Goal: Task Accomplishment & Management: Manage account settings

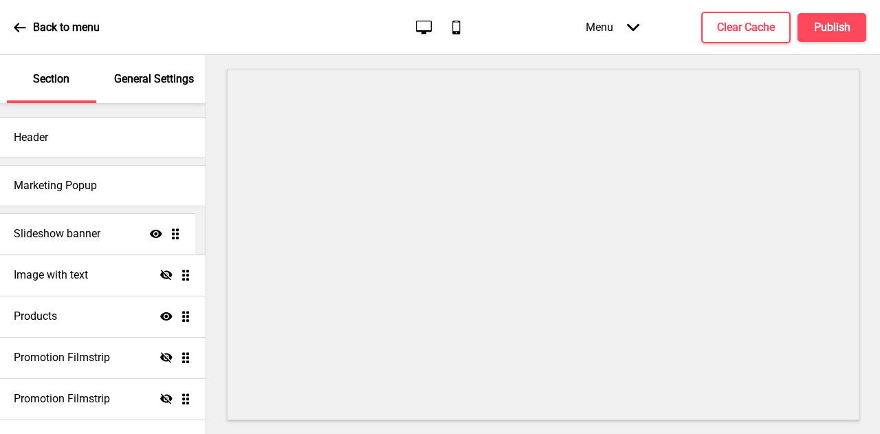
click at [171, 234] on ul "Slideshow banner Show Drag Image with text Hide Drag Products Show Drag Promoti…" at bounding box center [103, 316] width 206 height 206
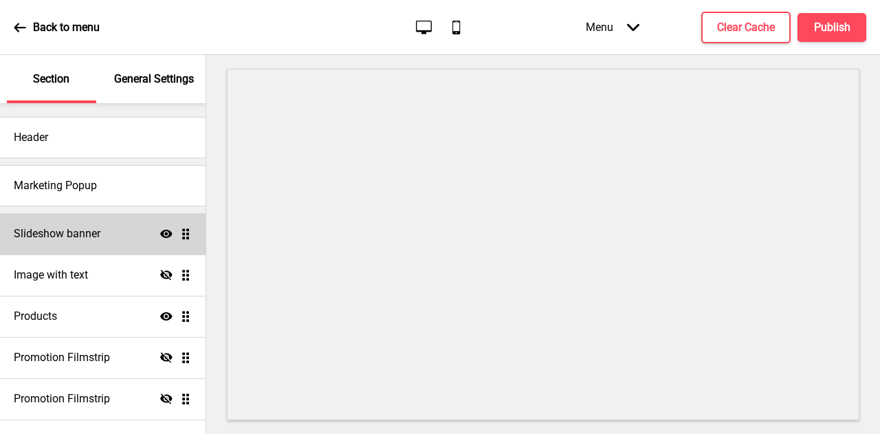
click at [175, 236] on ul "Slideshow banner Show Drag Image with text Hide Drag Products Show Drag Promoti…" at bounding box center [103, 316] width 206 height 206
click at [85, 240] on h4 "Slideshow banner" at bounding box center [57, 233] width 87 height 15
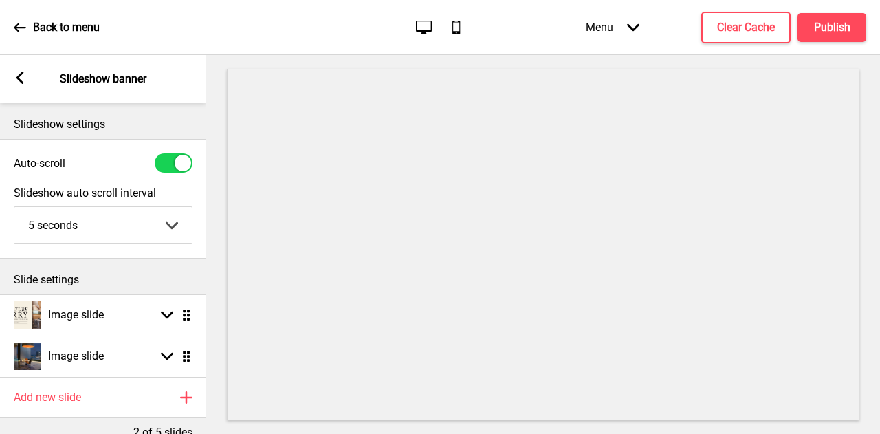
scroll to position [89, 0]
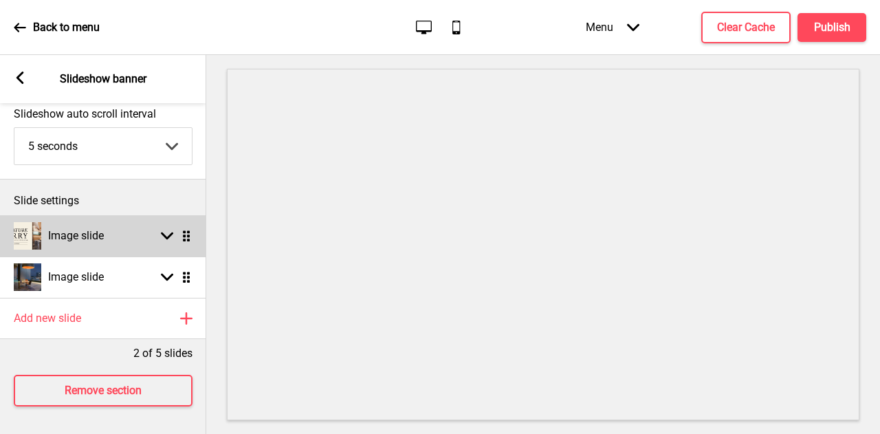
click at [170, 230] on rect at bounding box center [167, 236] width 12 height 12
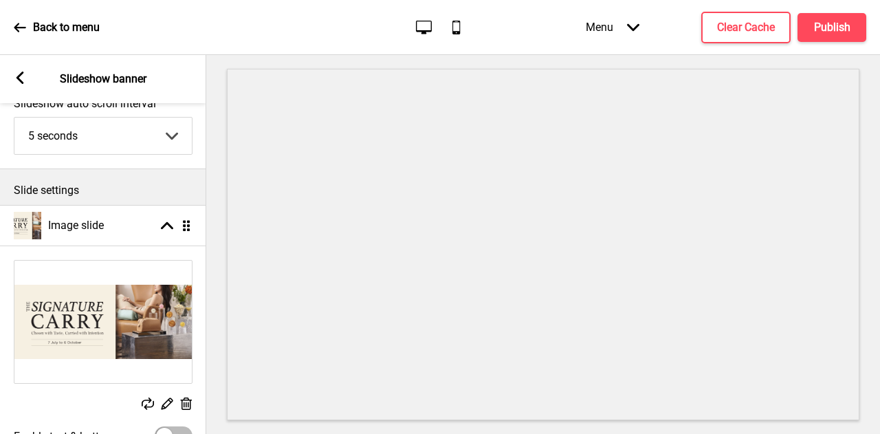
scroll to position [155, 0]
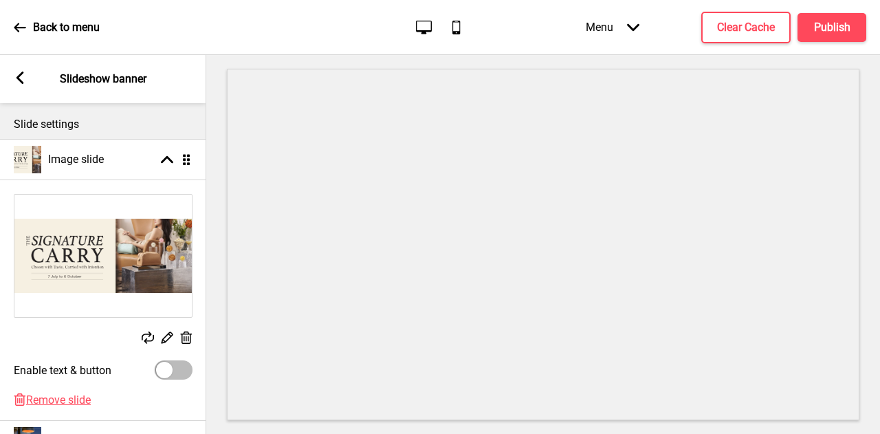
click at [183, 335] on rect at bounding box center [186, 338] width 14 height 14
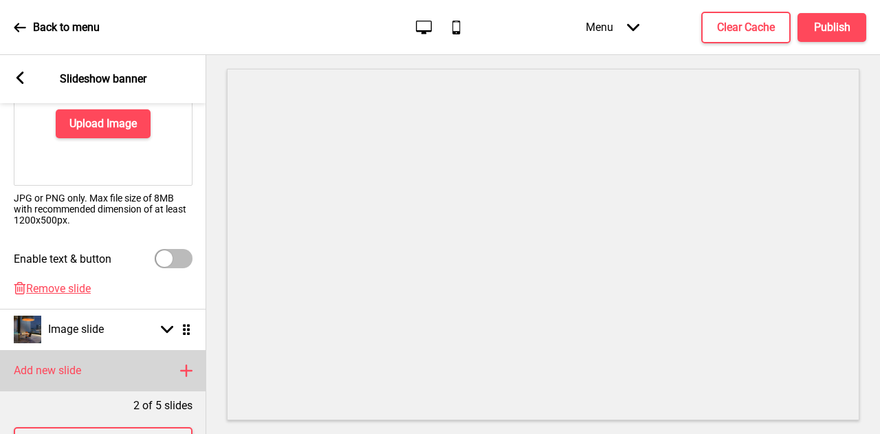
scroll to position [269, 0]
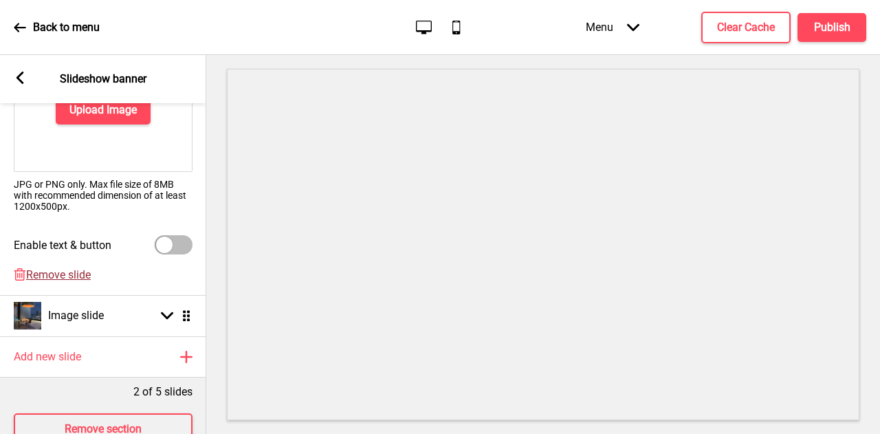
click at [71, 273] on span "Remove slide" at bounding box center [58, 274] width 65 height 13
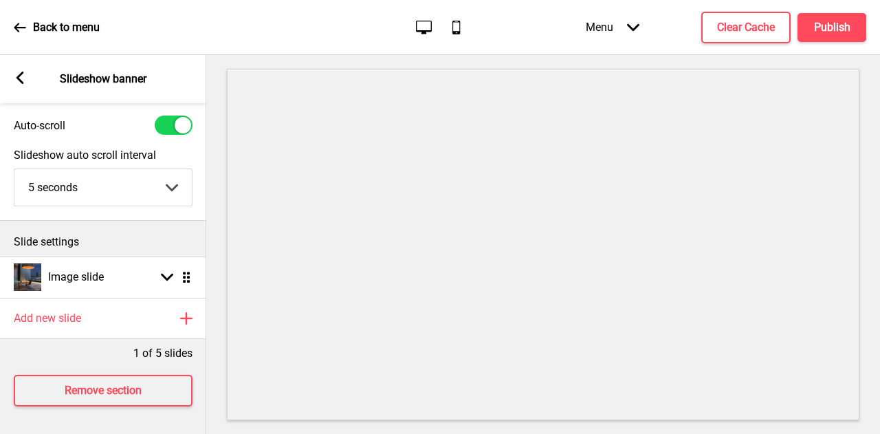
scroll to position [0, 0]
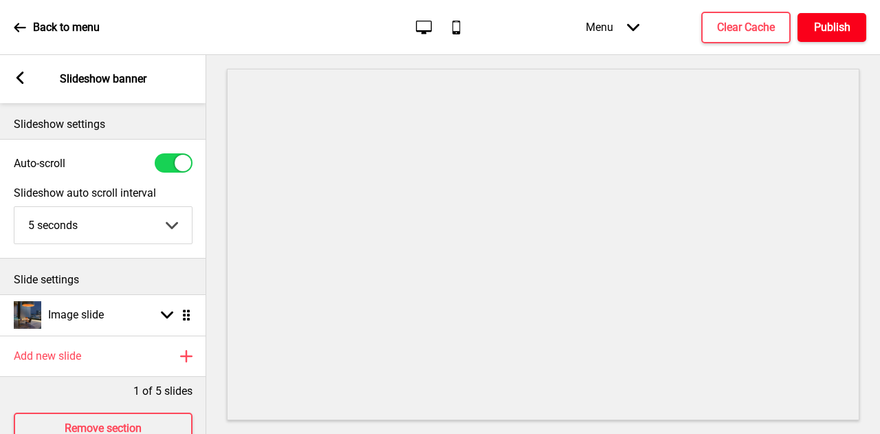
click at [826, 36] on button "Publish" at bounding box center [831, 27] width 69 height 29
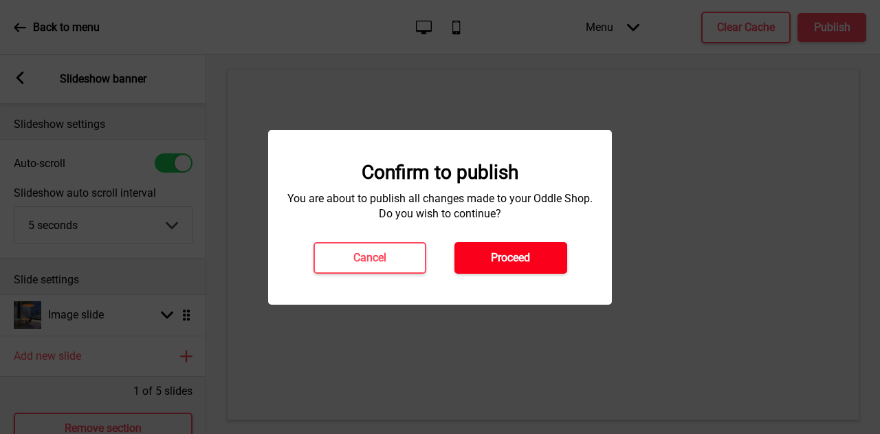
click at [518, 252] on h4 "Proceed" at bounding box center [510, 257] width 39 height 15
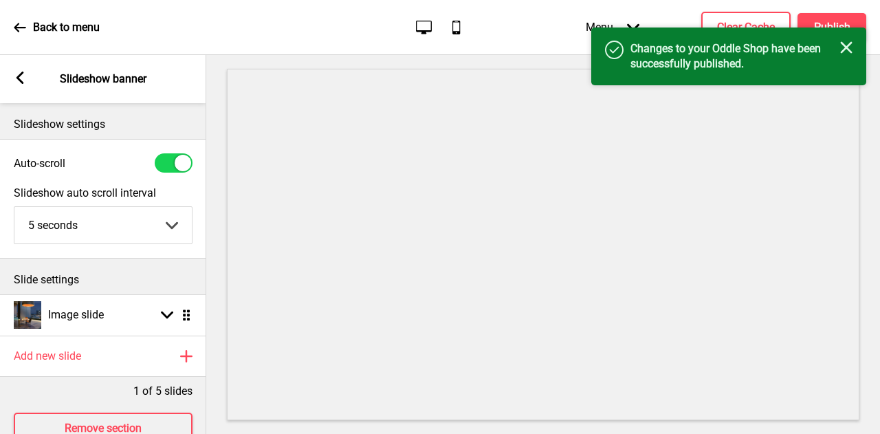
click at [848, 47] on icon "Close" at bounding box center [846, 47] width 12 height 12
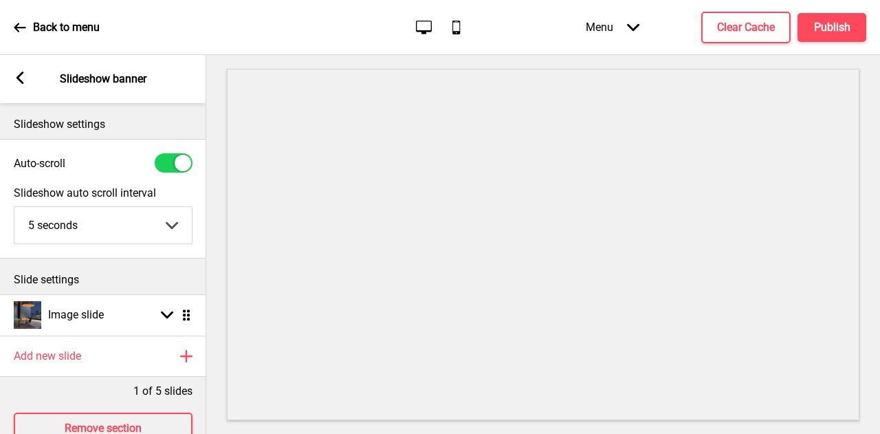
click at [24, 91] on div "Arrow left Slideshow banner" at bounding box center [103, 79] width 206 height 48
click at [22, 85] on div "Arrow left" at bounding box center [20, 78] width 12 height 15
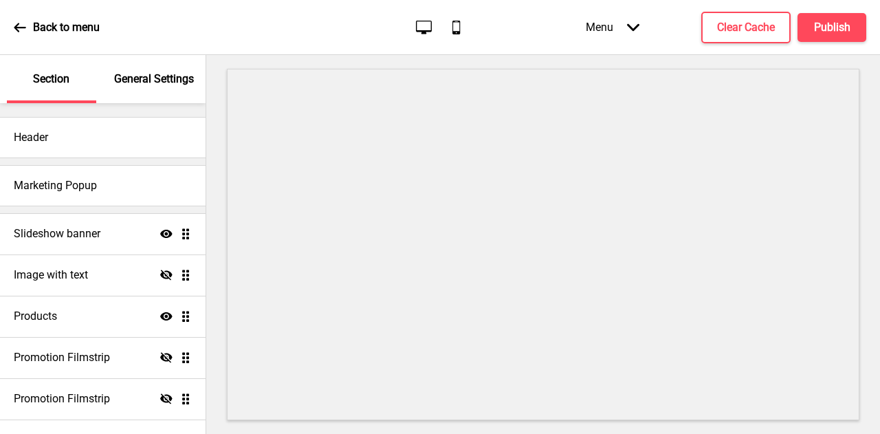
click at [32, 30] on div "Back to menu" at bounding box center [57, 27] width 86 height 37
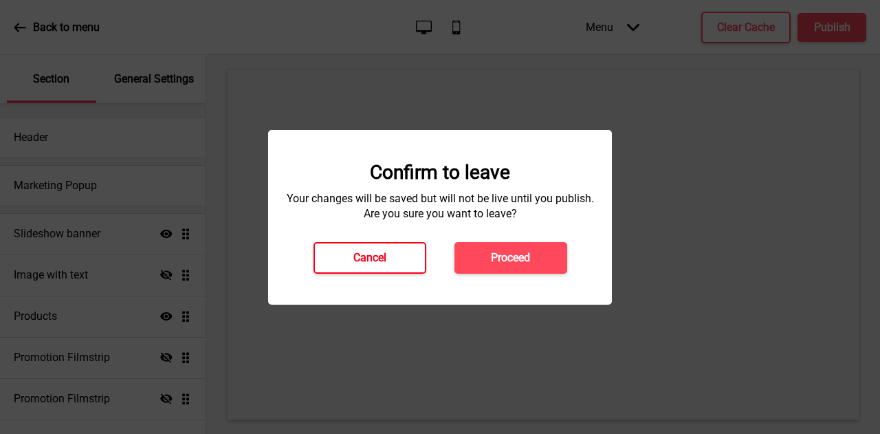
click at [355, 265] on h4 "Cancel" at bounding box center [369, 257] width 33 height 15
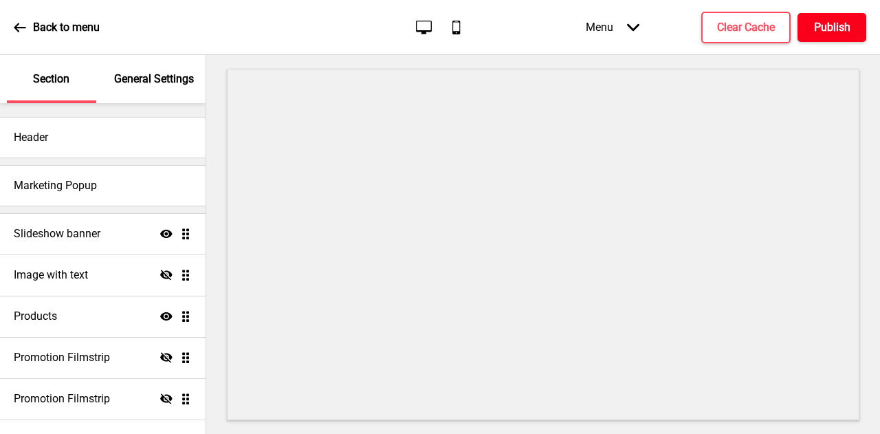
click at [836, 30] on h4 "Publish" at bounding box center [832, 27] width 36 height 15
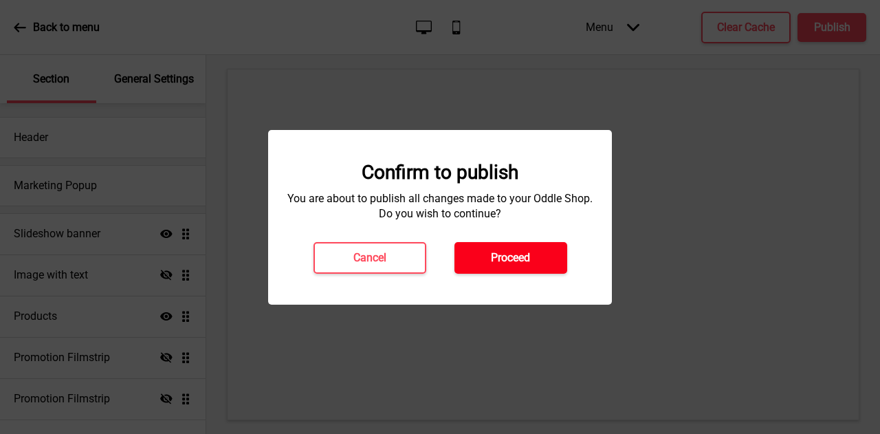
click at [529, 245] on button "Proceed" at bounding box center [510, 258] width 113 height 32
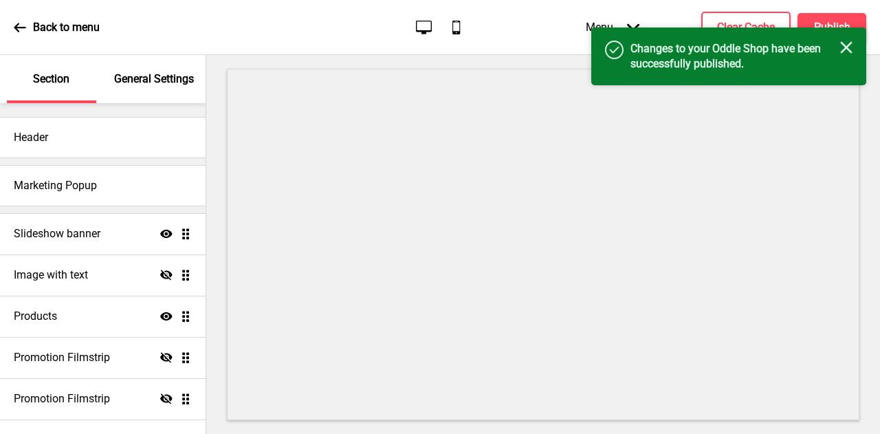
click at [23, 28] on icon at bounding box center [20, 27] width 12 height 12
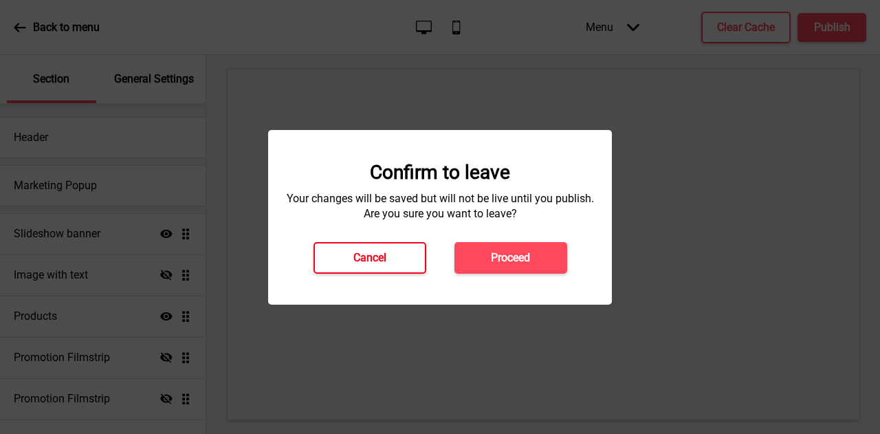
click at [403, 254] on button "Cancel" at bounding box center [369, 258] width 113 height 32
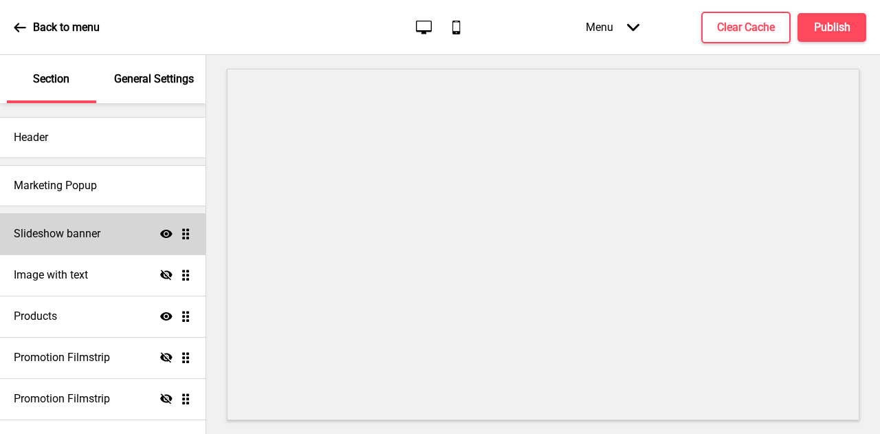
click at [109, 242] on div "Slideshow banner Show Drag" at bounding box center [103, 233] width 206 height 41
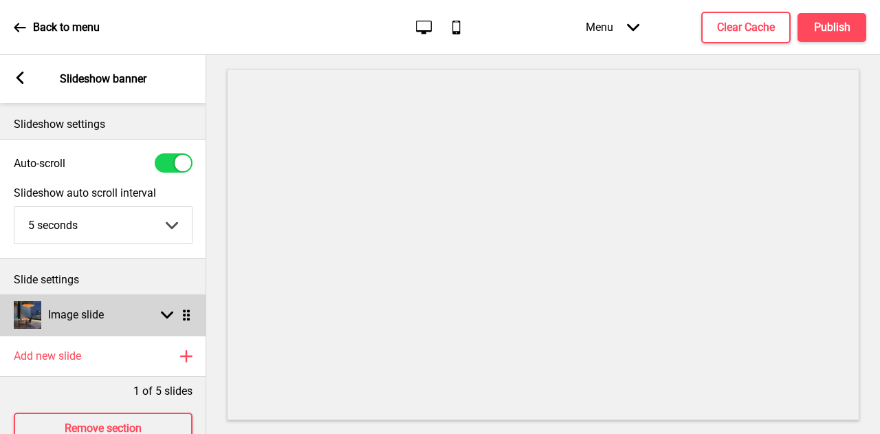
scroll to position [48, 0]
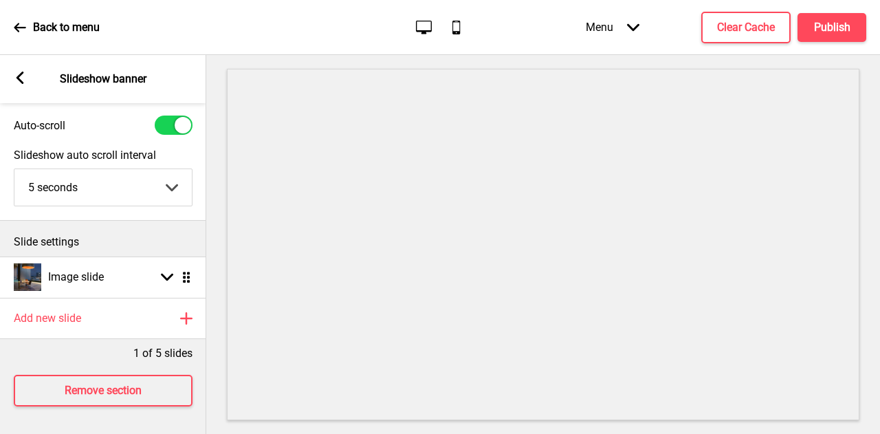
click at [835, 45] on div "Menu Arrow down Product Page Store Information Checkout Thank you Terms & Condi…" at bounding box center [698, 27] width 335 height 41
click at [829, 38] on button "Publish" at bounding box center [831, 27] width 69 height 29
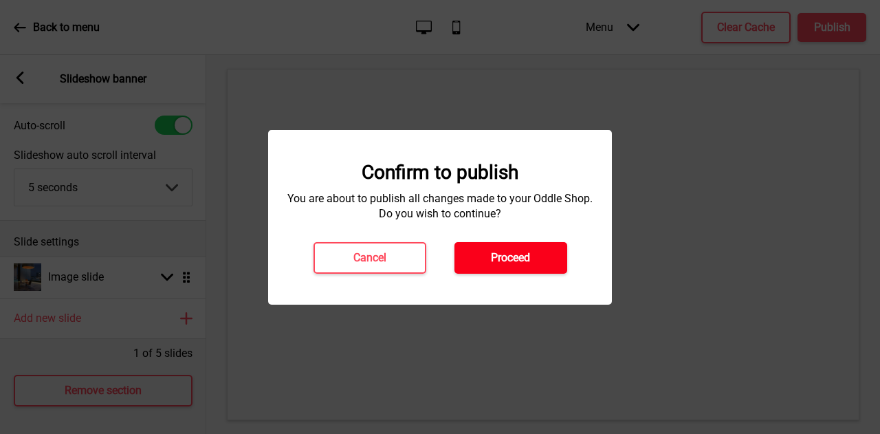
click at [481, 247] on button "Proceed" at bounding box center [510, 258] width 113 height 32
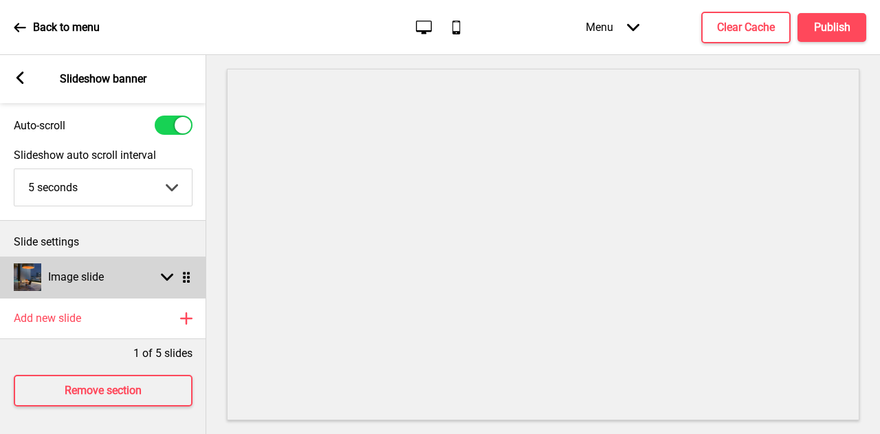
click at [158, 271] on div "Arrow down Drag" at bounding box center [173, 277] width 38 height 12
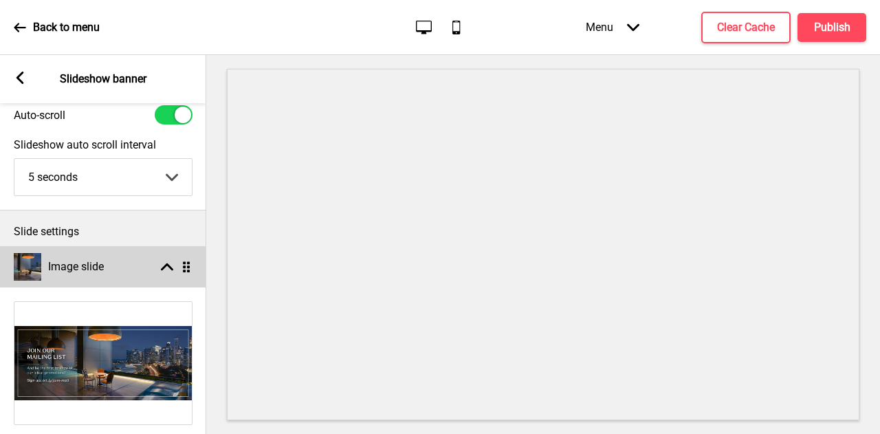
click at [158, 262] on div "Arrow up Drag" at bounding box center [173, 267] width 38 height 12
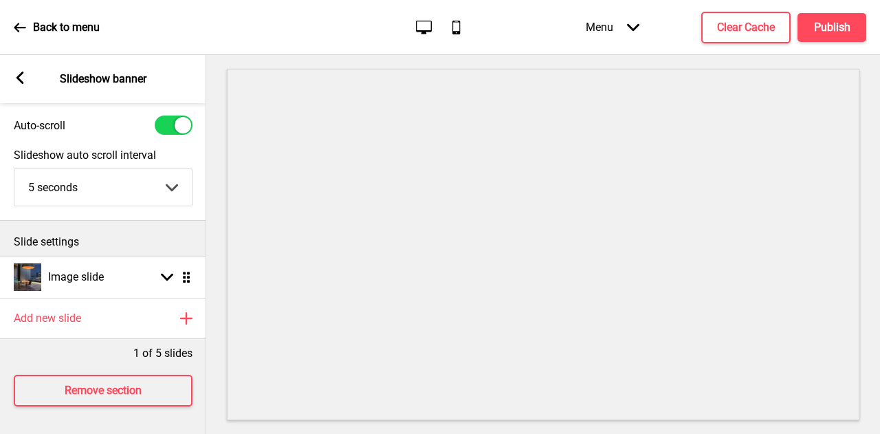
click at [18, 79] on icon at bounding box center [20, 77] width 8 height 12
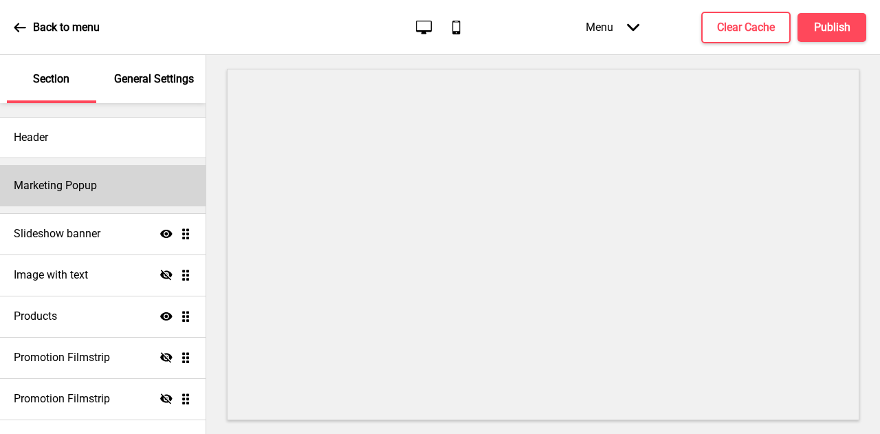
scroll to position [74, 0]
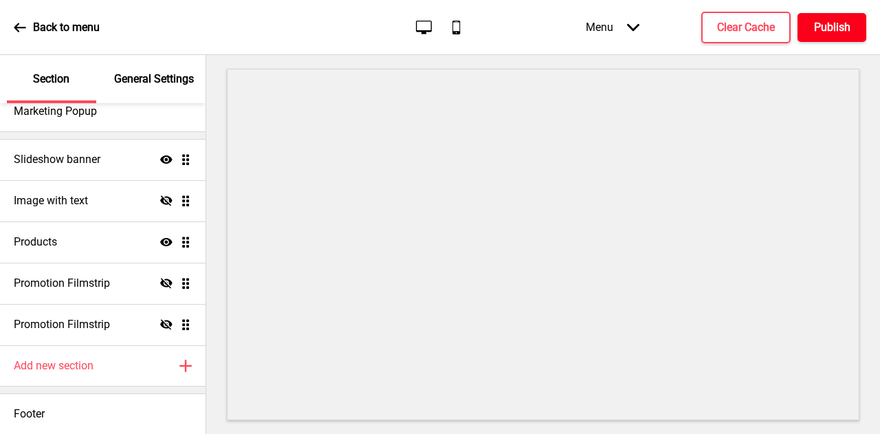
click at [823, 36] on button "Publish" at bounding box center [831, 27] width 69 height 29
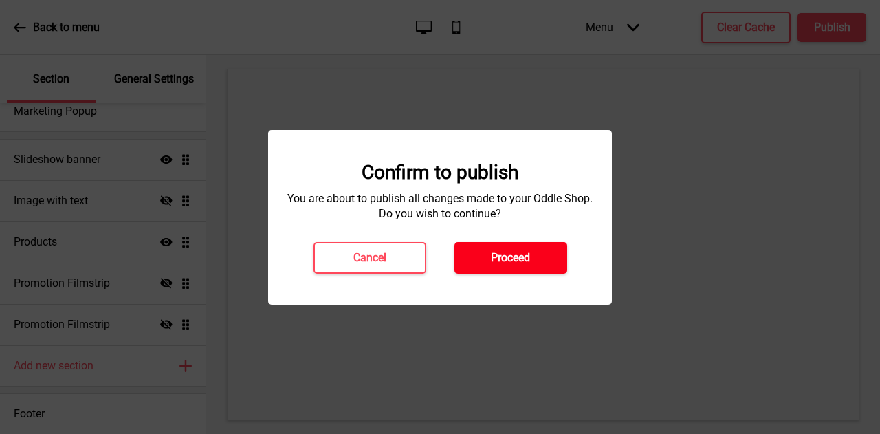
click at [538, 251] on button "Proceed" at bounding box center [510, 258] width 113 height 32
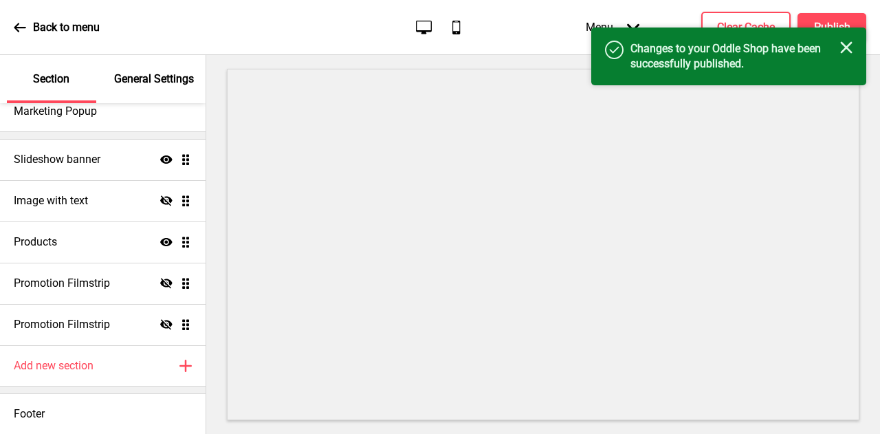
click at [25, 30] on icon at bounding box center [20, 27] width 12 height 12
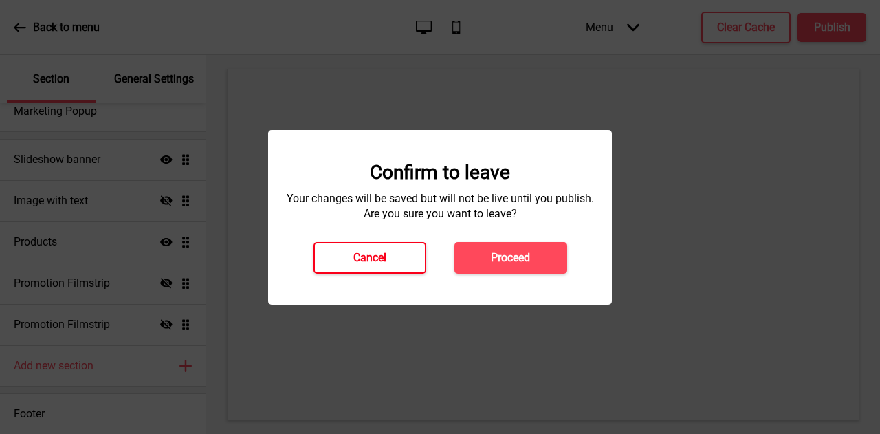
click at [408, 262] on button "Cancel" at bounding box center [369, 258] width 113 height 32
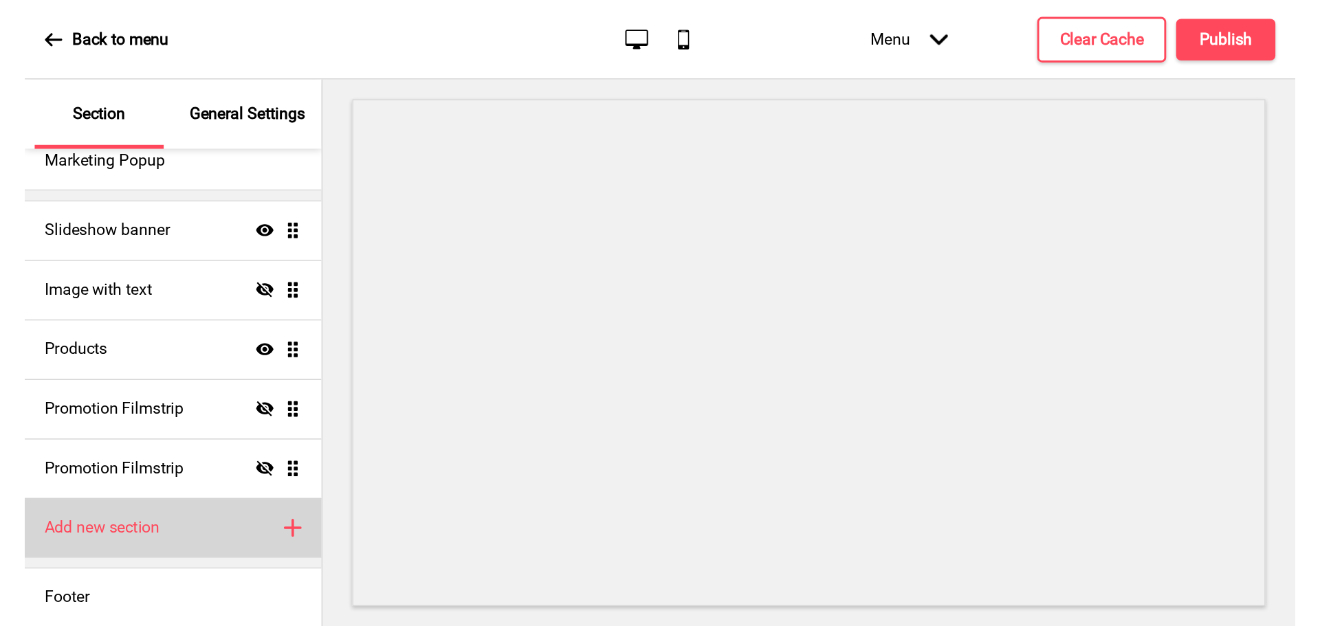
scroll to position [0, 0]
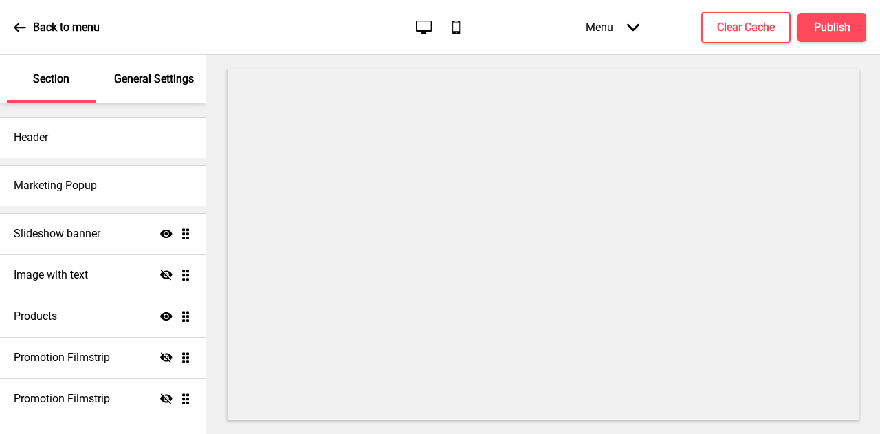
click at [157, 78] on p "General Settings" at bounding box center [154, 78] width 80 height 15
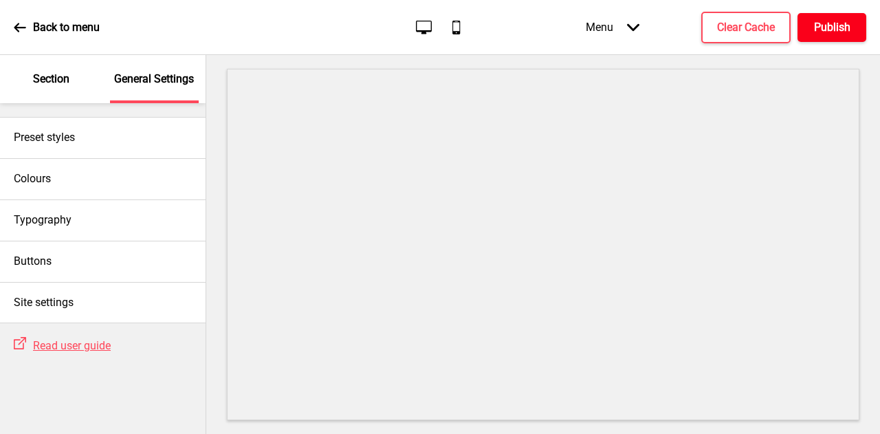
click at [824, 25] on h4 "Publish" at bounding box center [832, 27] width 36 height 15
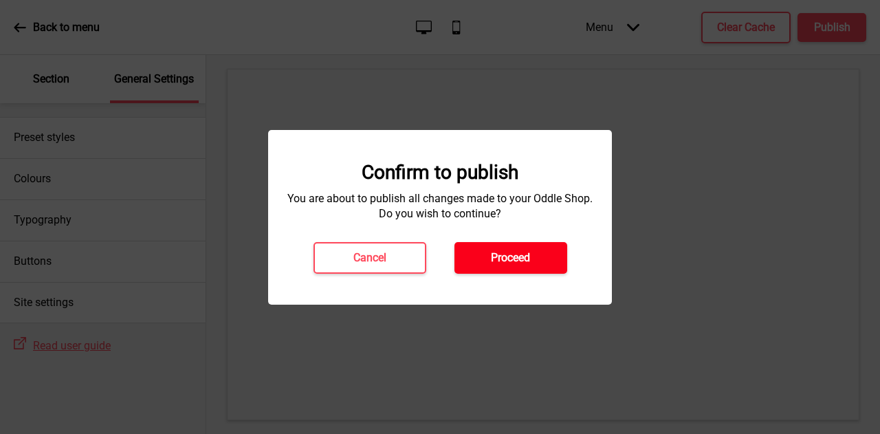
click at [538, 261] on button "Proceed" at bounding box center [510, 258] width 113 height 32
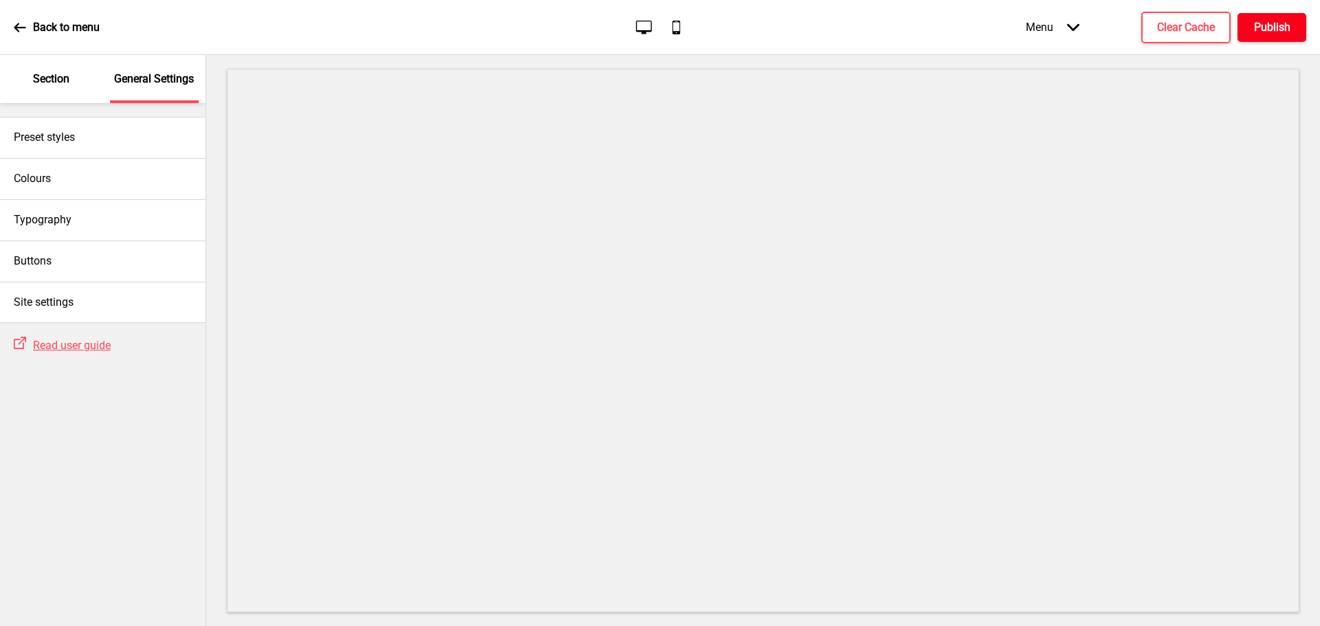
click at [879, 25] on button "Publish" at bounding box center [1271, 27] width 69 height 29
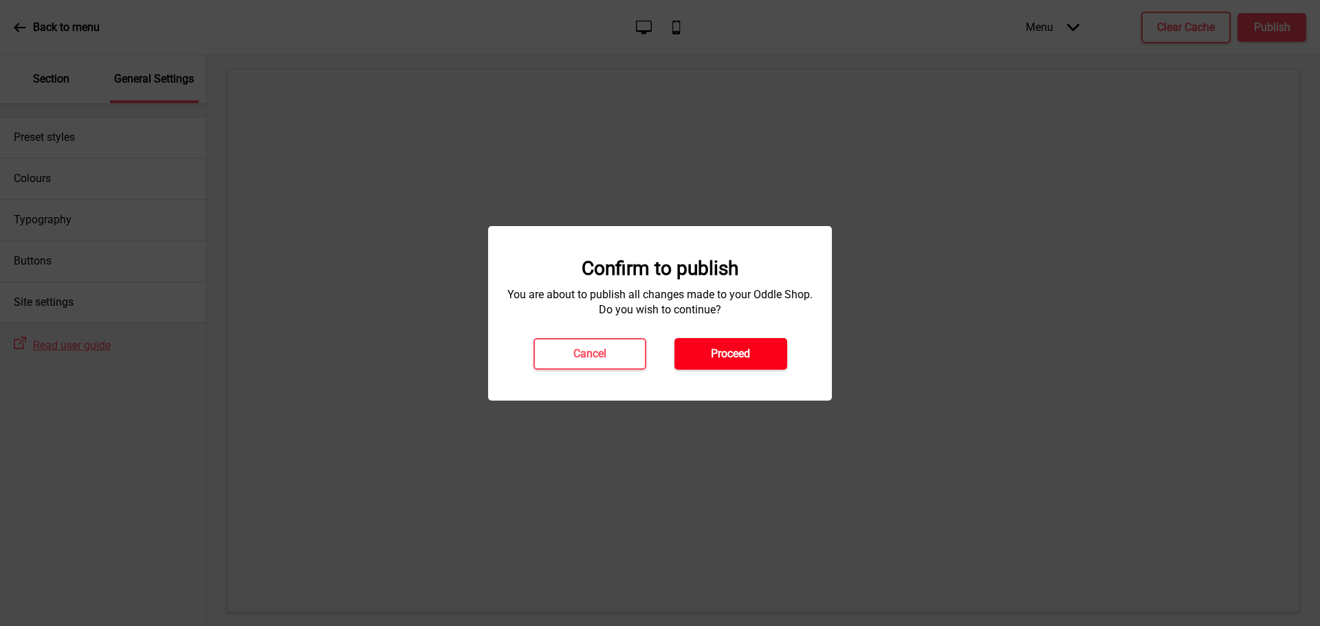
click at [743, 349] on h4 "Proceed" at bounding box center [730, 353] width 39 height 15
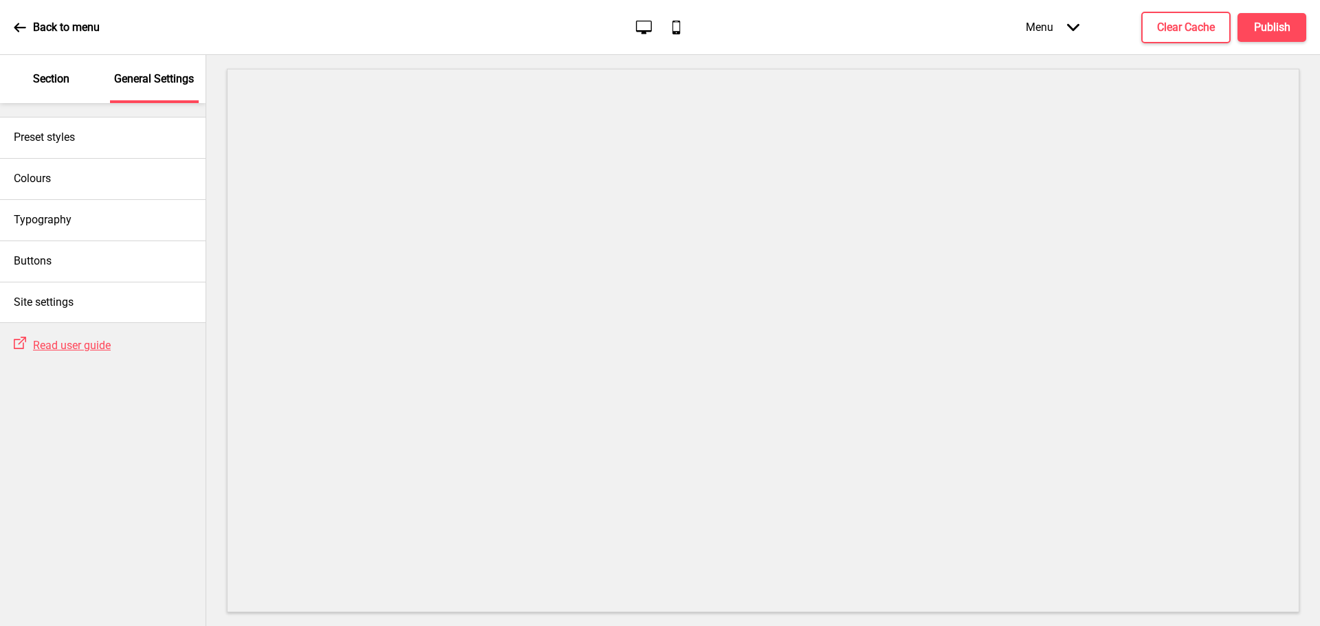
click at [65, 79] on p "Section" at bounding box center [51, 78] width 36 height 15
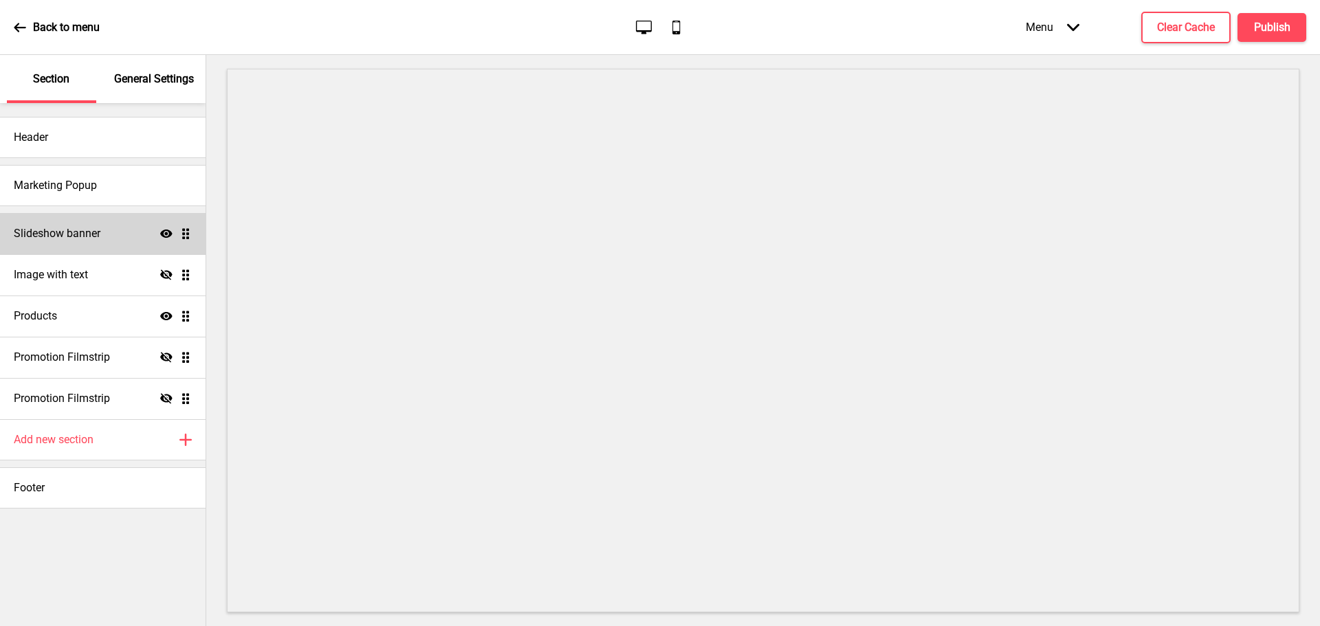
click at [191, 237] on ul "Slideshow banner Show Drag Image with text Hide Drag Products Show Drag Promoti…" at bounding box center [103, 316] width 206 height 206
click at [116, 241] on div "Slideshow banner Show Drag" at bounding box center [103, 233] width 206 height 41
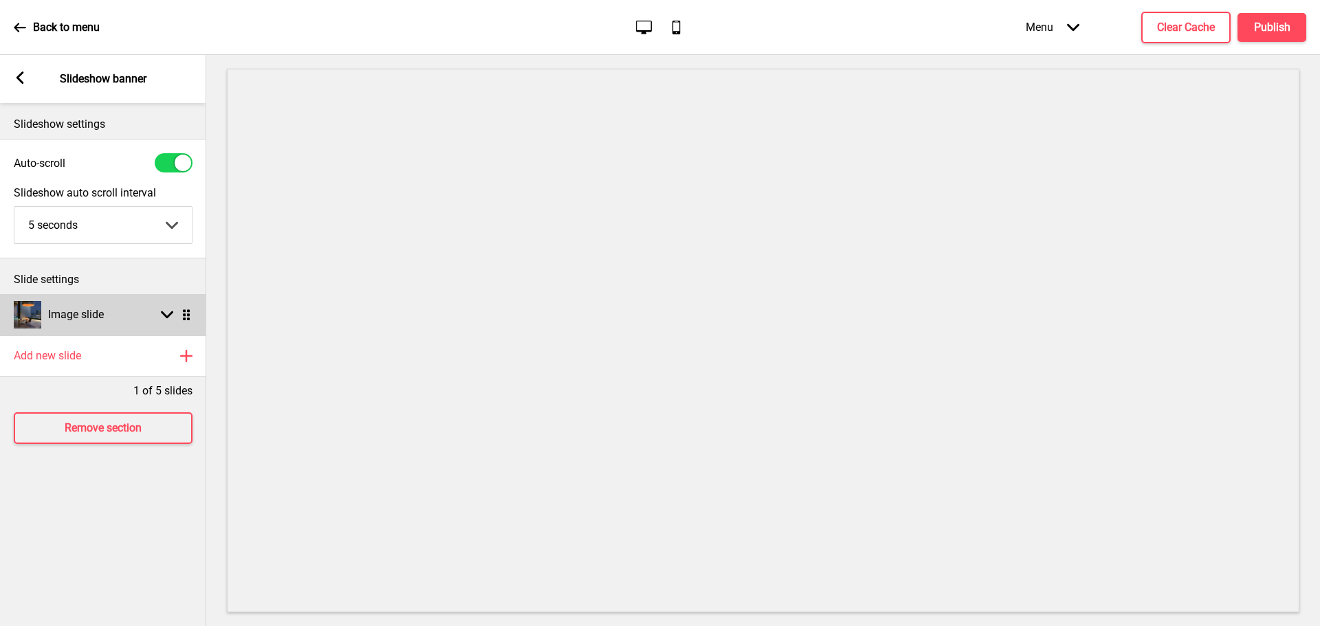
click at [131, 315] on div "Image slide Arrow down Drag" at bounding box center [103, 314] width 206 height 41
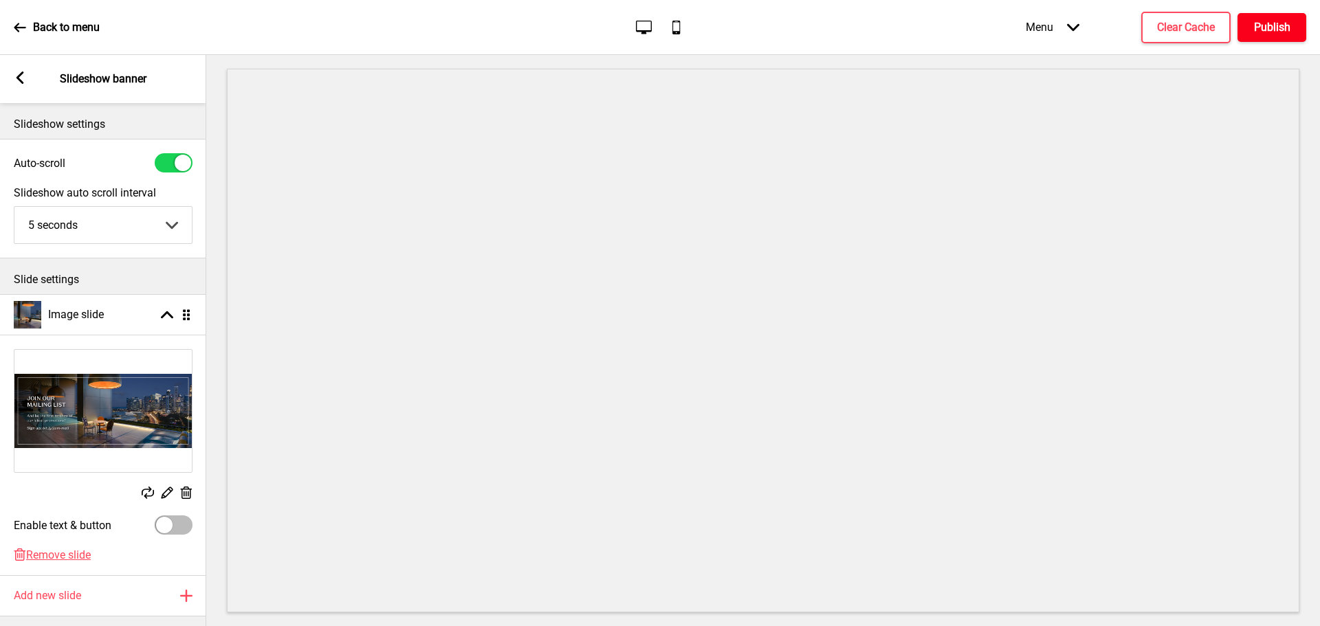
click at [879, 37] on button "Publish" at bounding box center [1271, 27] width 69 height 29
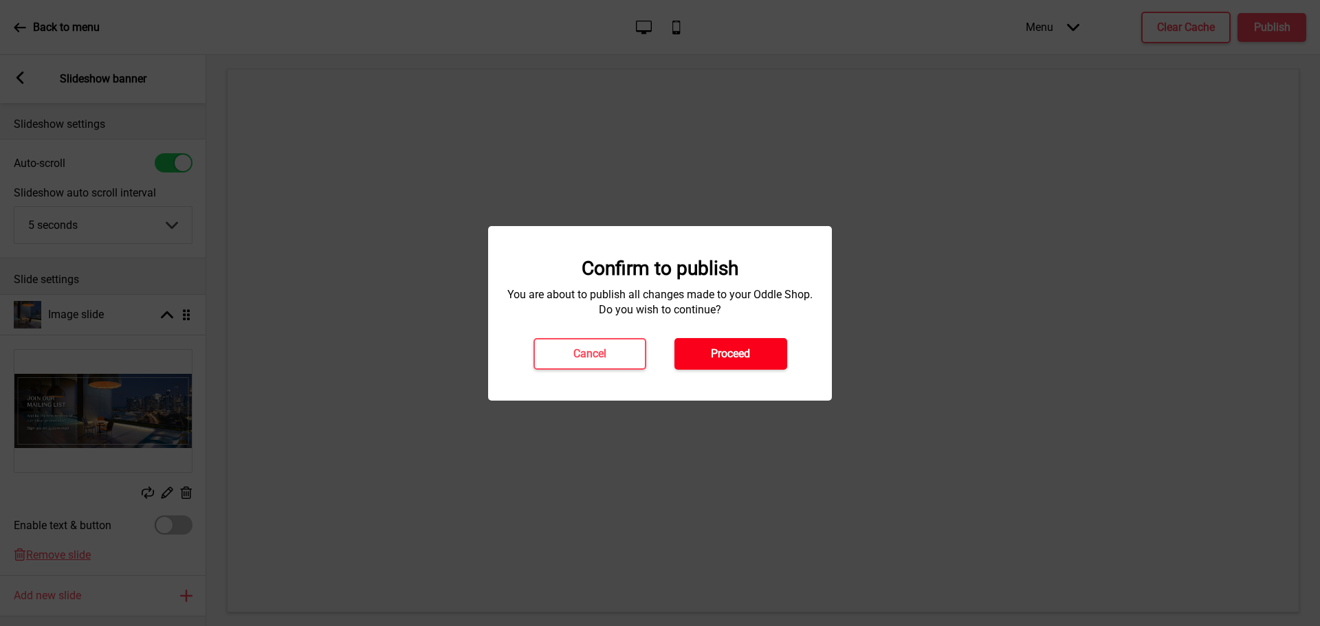
click at [740, 355] on h4 "Proceed" at bounding box center [730, 353] width 39 height 15
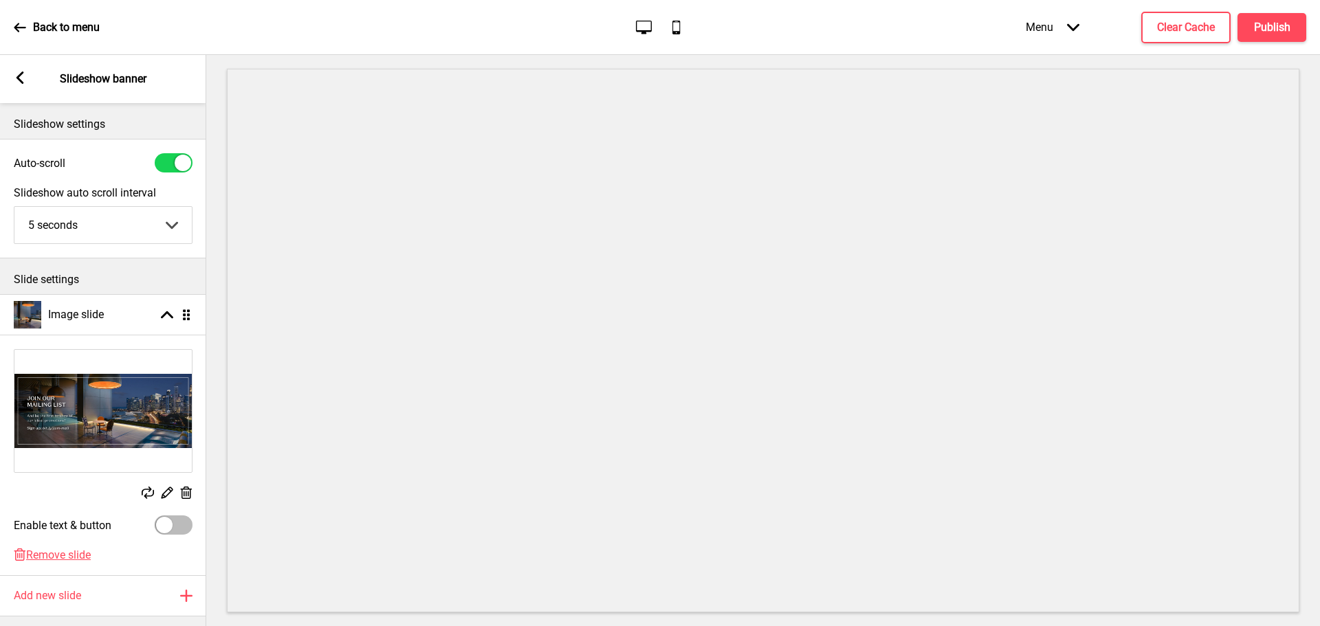
click at [20, 78] on rect at bounding box center [20, 77] width 12 height 12
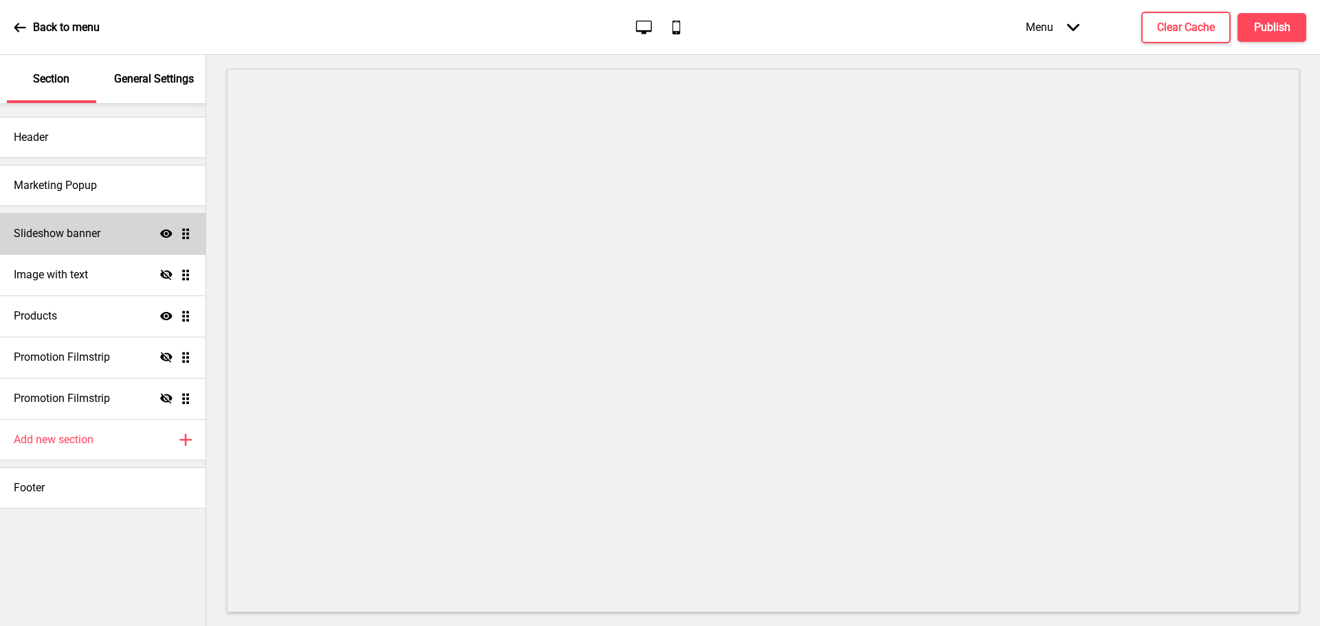
click at [118, 214] on div "Slideshow banner Show Drag" at bounding box center [103, 233] width 206 height 41
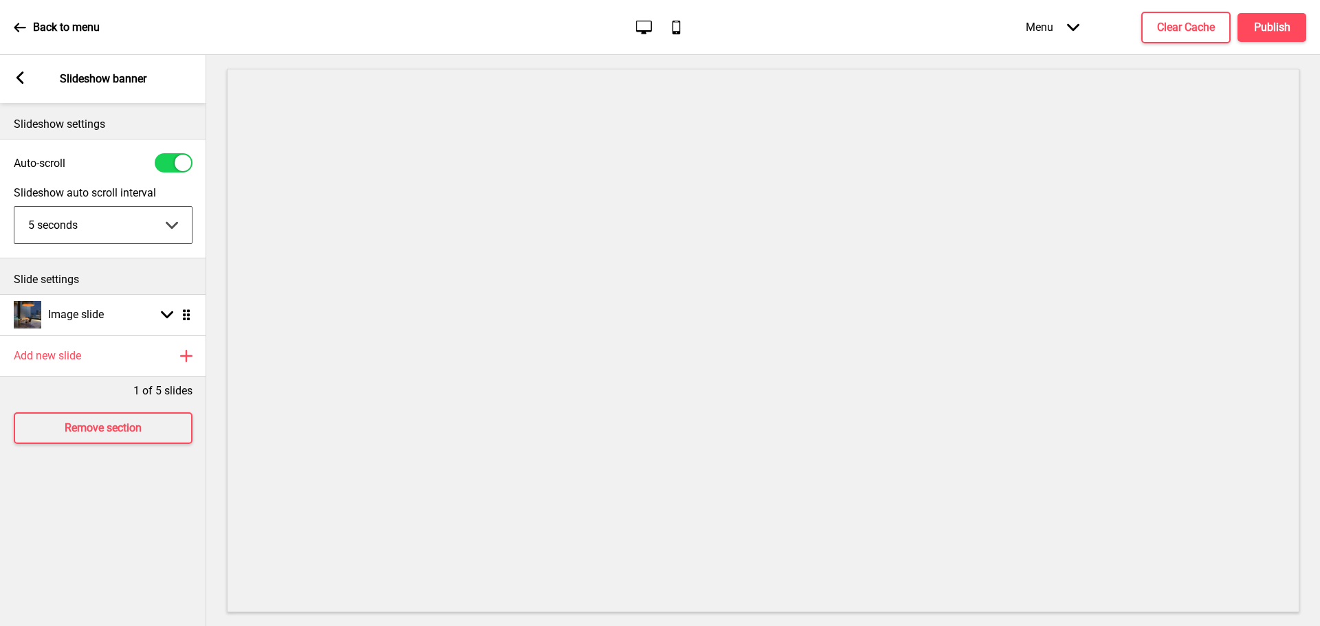
click at [116, 214] on select "5 seconds 6 seconds 7 seconds 8 seconds 9 seconds 10 seconds" at bounding box center [102, 225] width 177 height 36
click at [120, 230] on select "5 seconds 6 seconds 7 seconds 8 seconds 9 seconds 10 seconds" at bounding box center [102, 225] width 177 height 36
click at [32, 71] on div "Arrow left Slideshow banner" at bounding box center [103, 79] width 206 height 48
click at [24, 77] on rect at bounding box center [20, 77] width 12 height 12
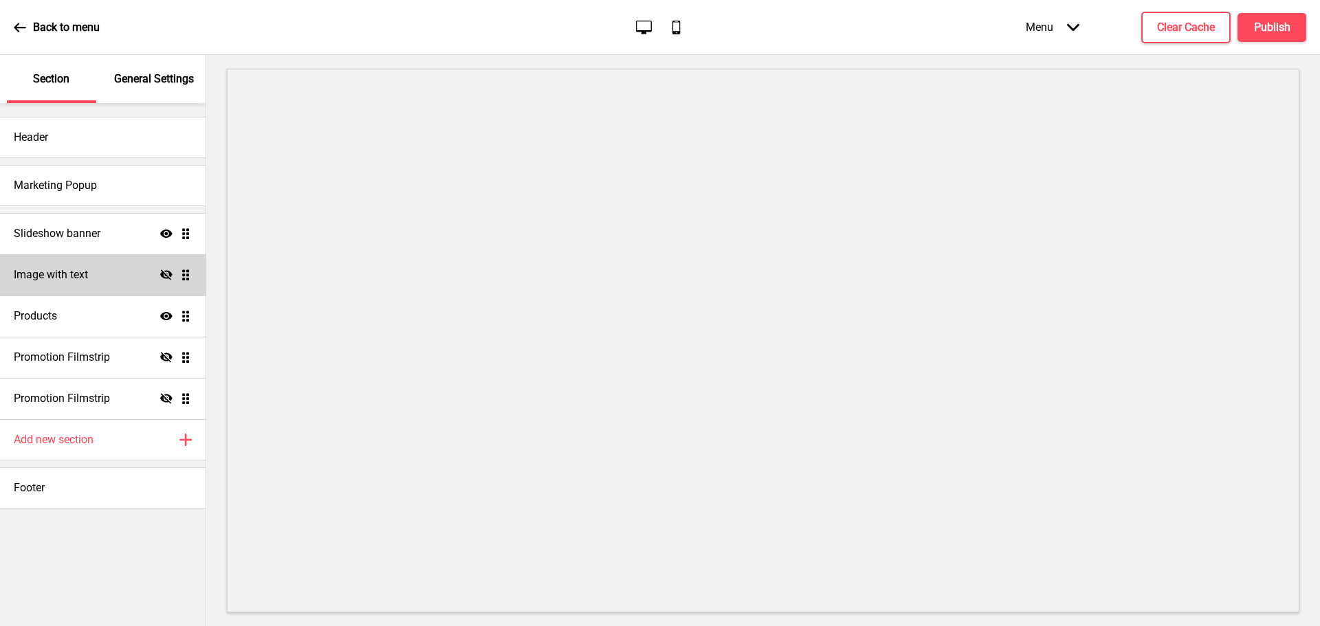
click at [98, 263] on div "Image with text Hide Drag" at bounding box center [103, 274] width 206 height 41
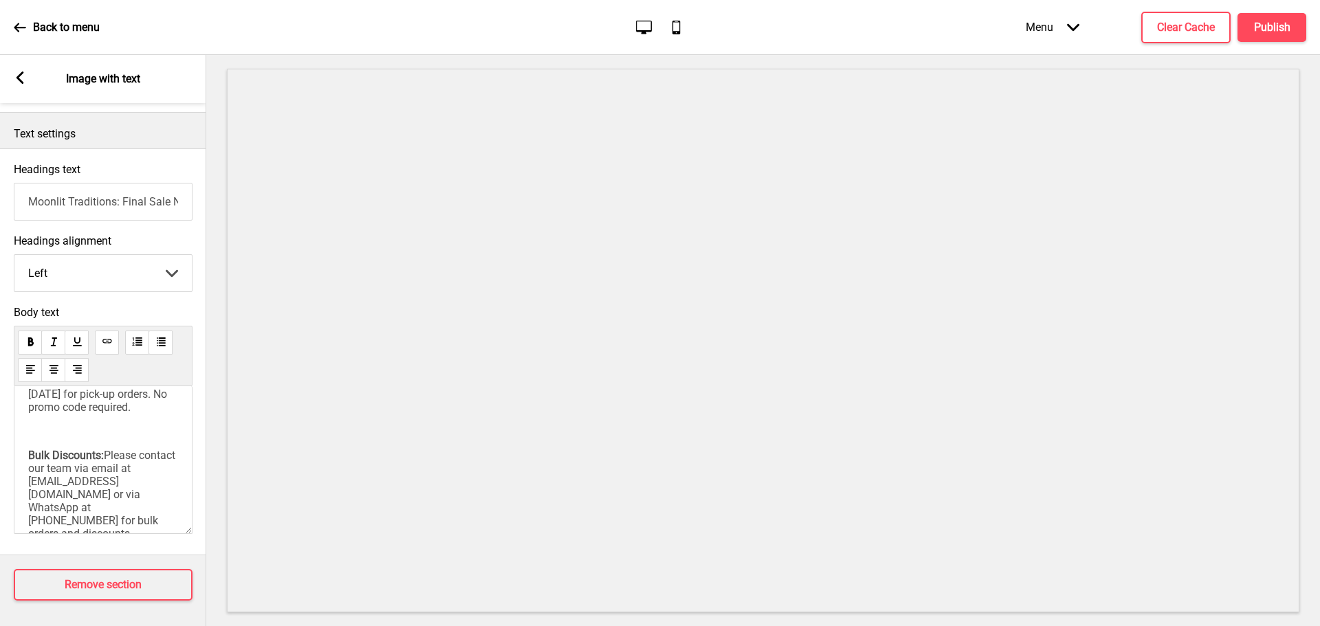
scroll to position [48, 0]
click at [21, 85] on div "Arrow left" at bounding box center [20, 78] width 12 height 15
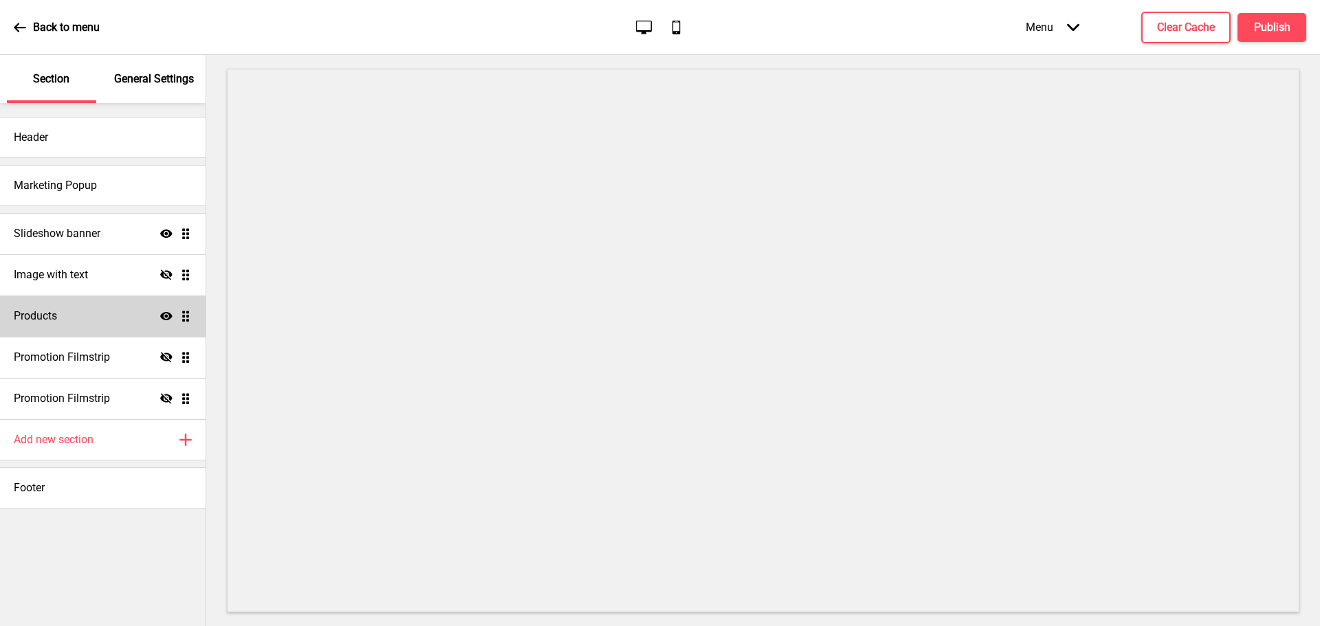
click at [64, 317] on div "Products Show Drag" at bounding box center [103, 316] width 206 height 41
select select "side"
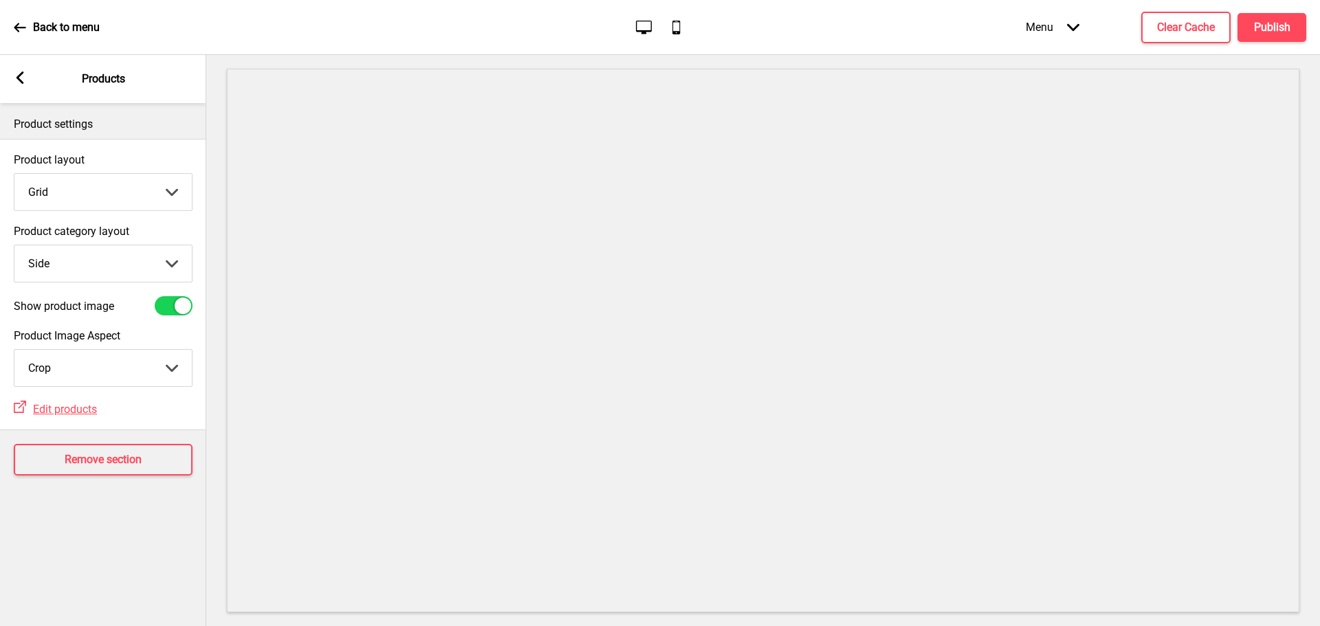
click at [25, 70] on div "Arrow left Products" at bounding box center [103, 79] width 206 height 48
click at [30, 84] on div "Arrow left Products" at bounding box center [103, 79] width 206 height 48
click at [19, 79] on icon at bounding box center [20, 77] width 8 height 12
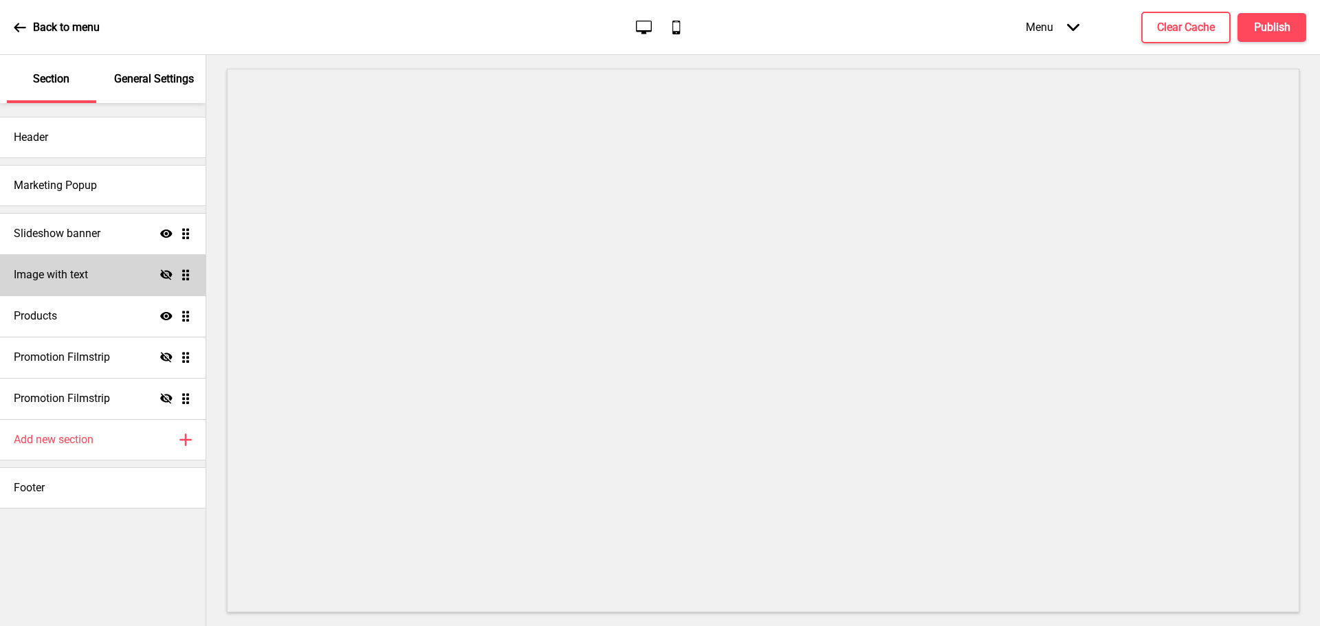
click at [137, 272] on div "Image with text Hide Drag" at bounding box center [103, 274] width 206 height 41
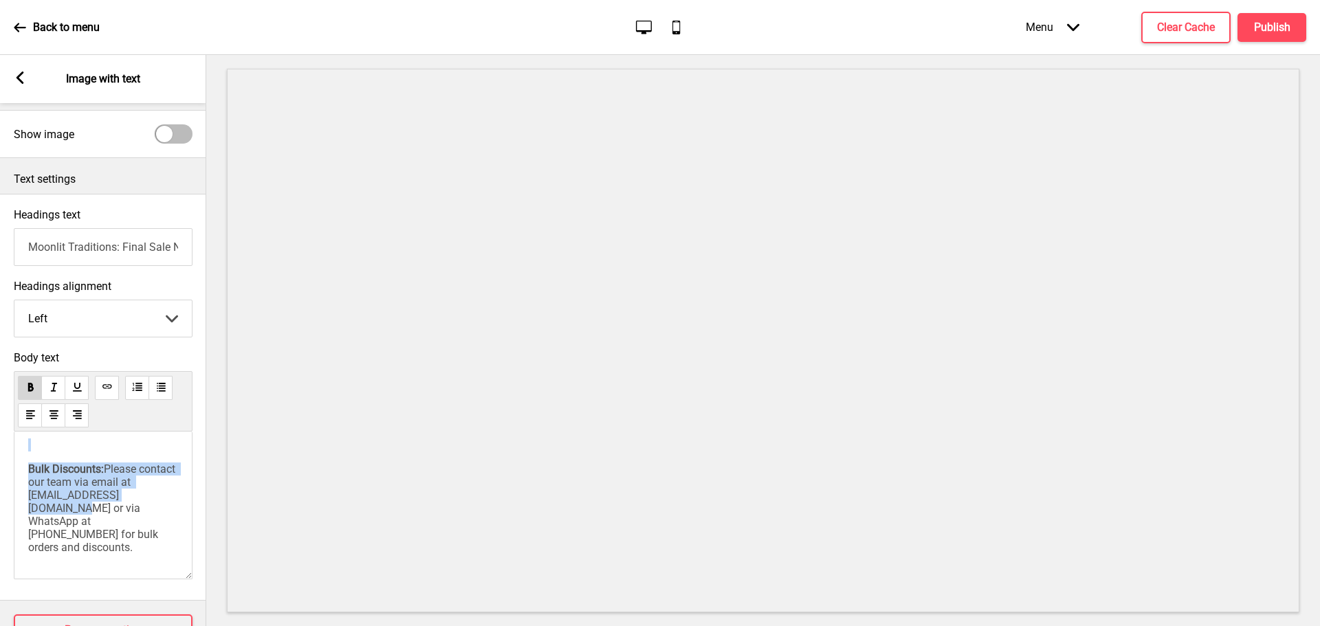
scroll to position [49, 0]
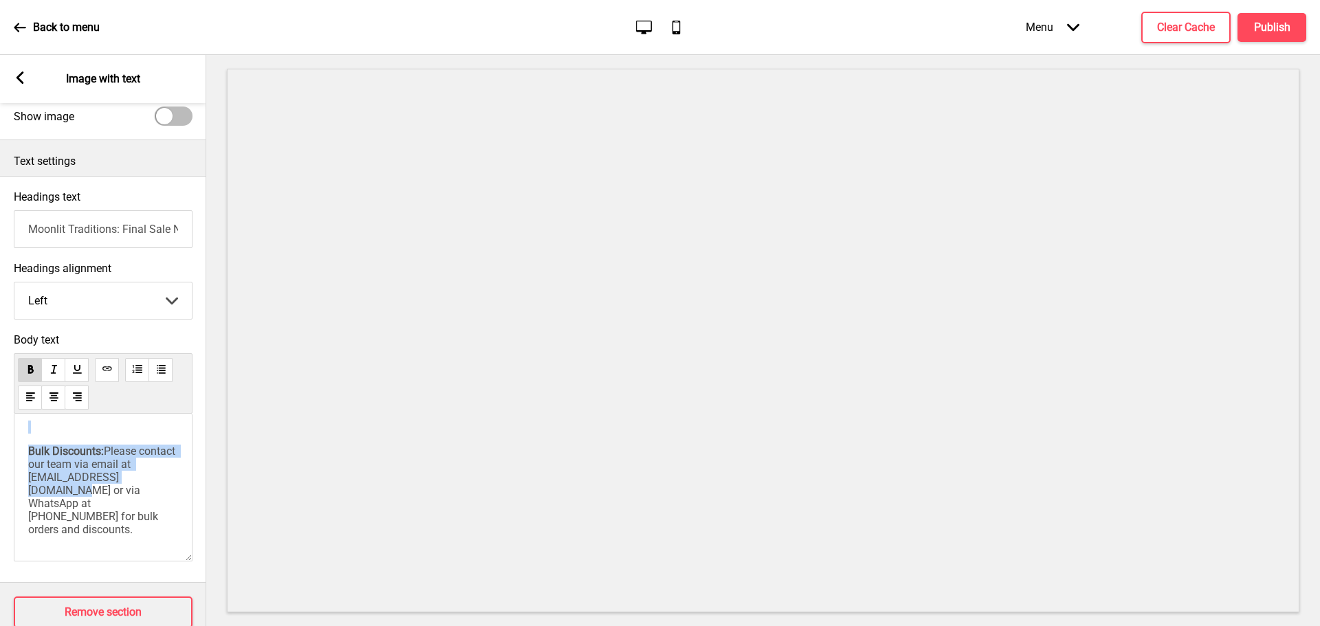
drag, startPoint x: 30, startPoint y: 467, endPoint x: 153, endPoint y: 604, distance: 184.0
click at [153, 433] on div "Image settings Show image Text settings Headings text Moonlit Traditions: Final…" at bounding box center [103, 364] width 206 height 523
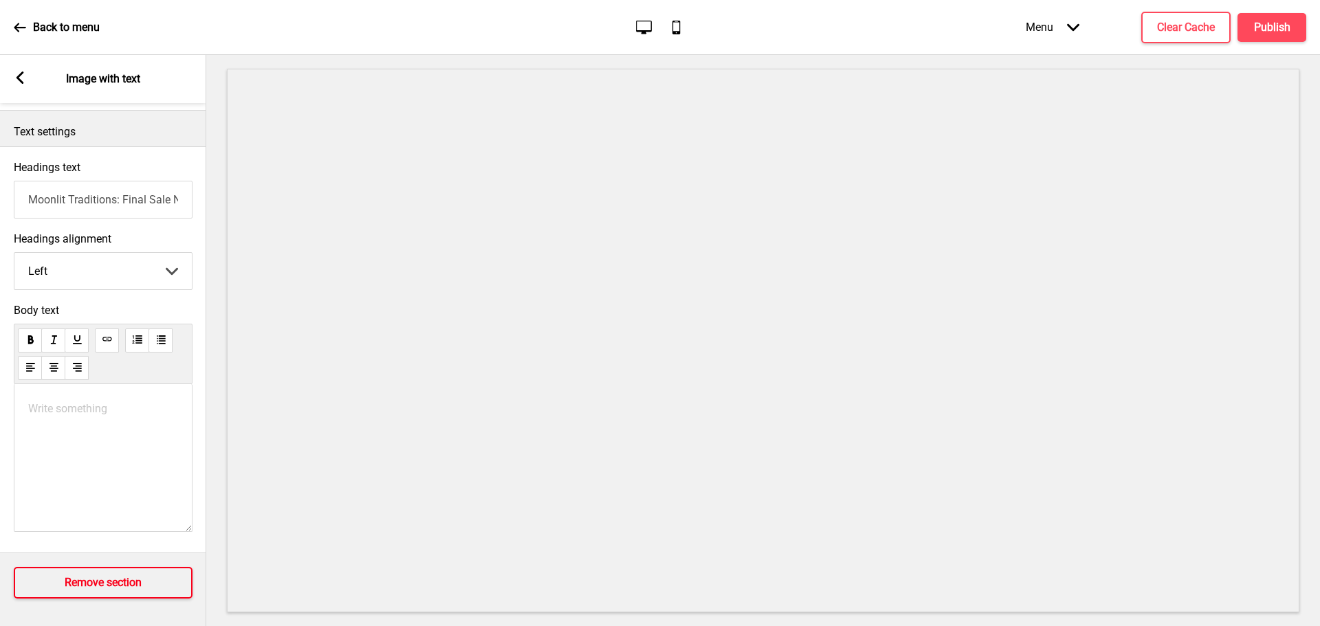
click at [116, 433] on h4 "Remove section" at bounding box center [103, 582] width 77 height 15
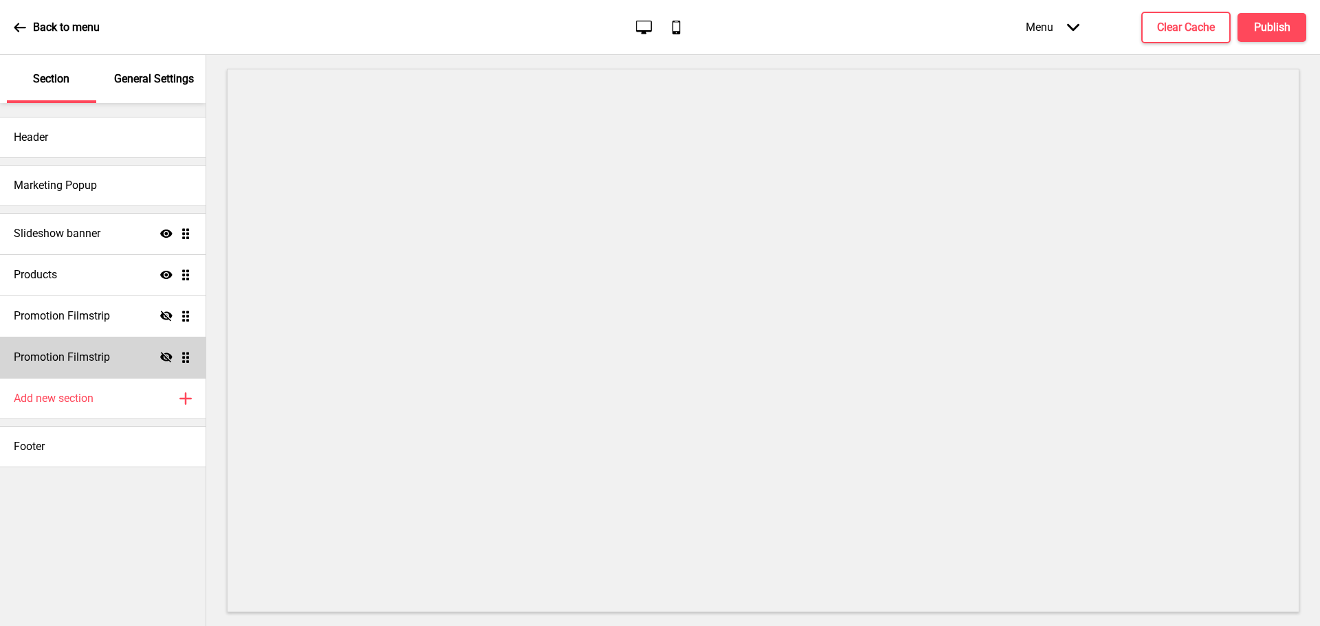
click at [112, 372] on div "Promotion Filmstrip Hide Drag" at bounding box center [103, 357] width 206 height 41
select select "center"
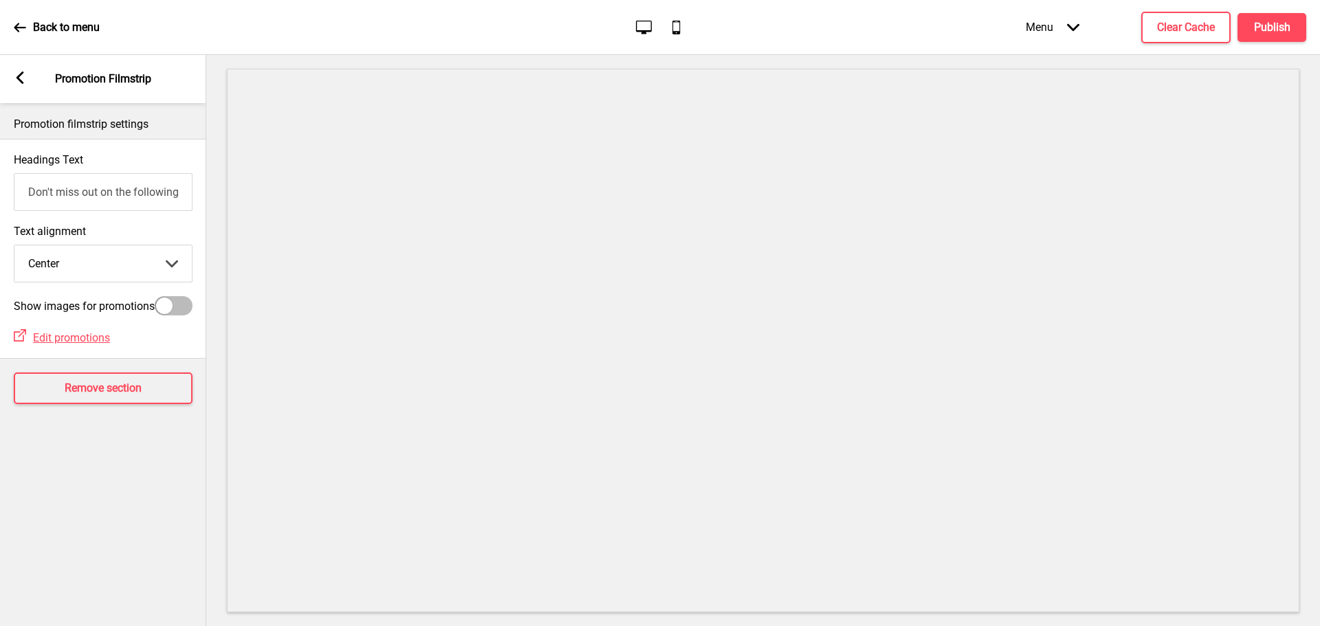
scroll to position [0, 72]
drag, startPoint x: 76, startPoint y: 190, endPoint x: 181, endPoint y: 212, distance: 108.1
click at [181, 211] on input "Don't miss out on the following promotion(s)!" at bounding box center [103, 192] width 179 height 38
click at [22, 83] on icon at bounding box center [20, 77] width 8 height 12
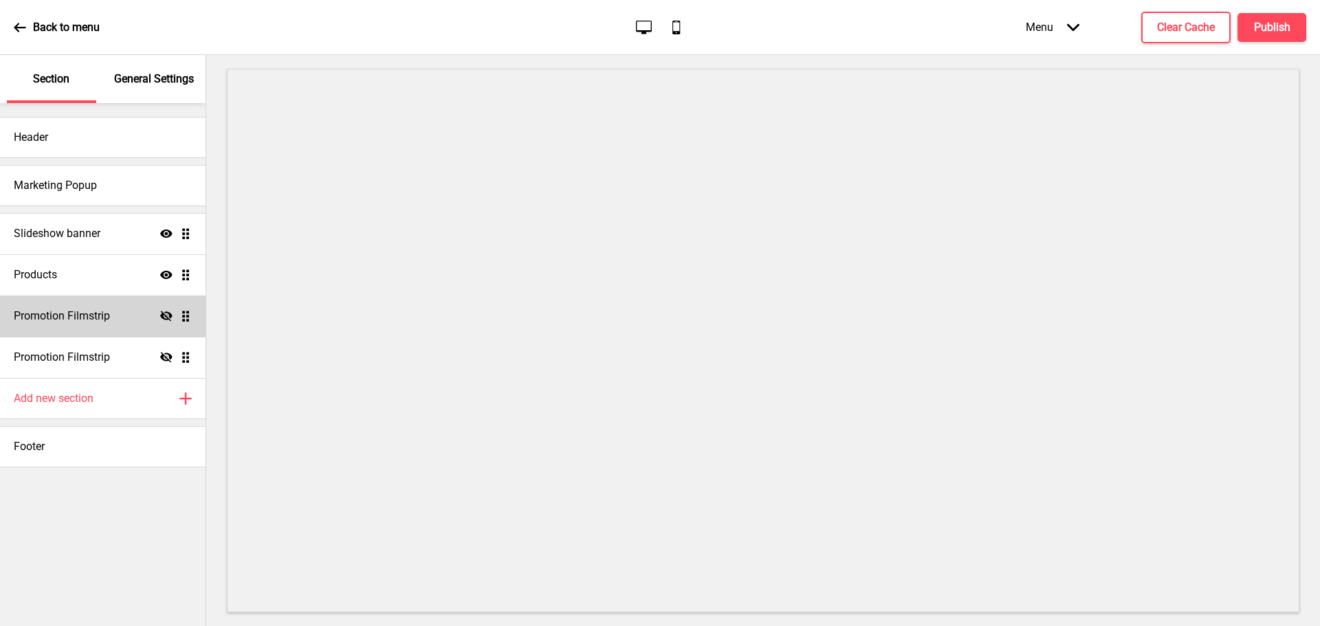
click at [104, 311] on h4 "Promotion Filmstrip" at bounding box center [62, 316] width 96 height 15
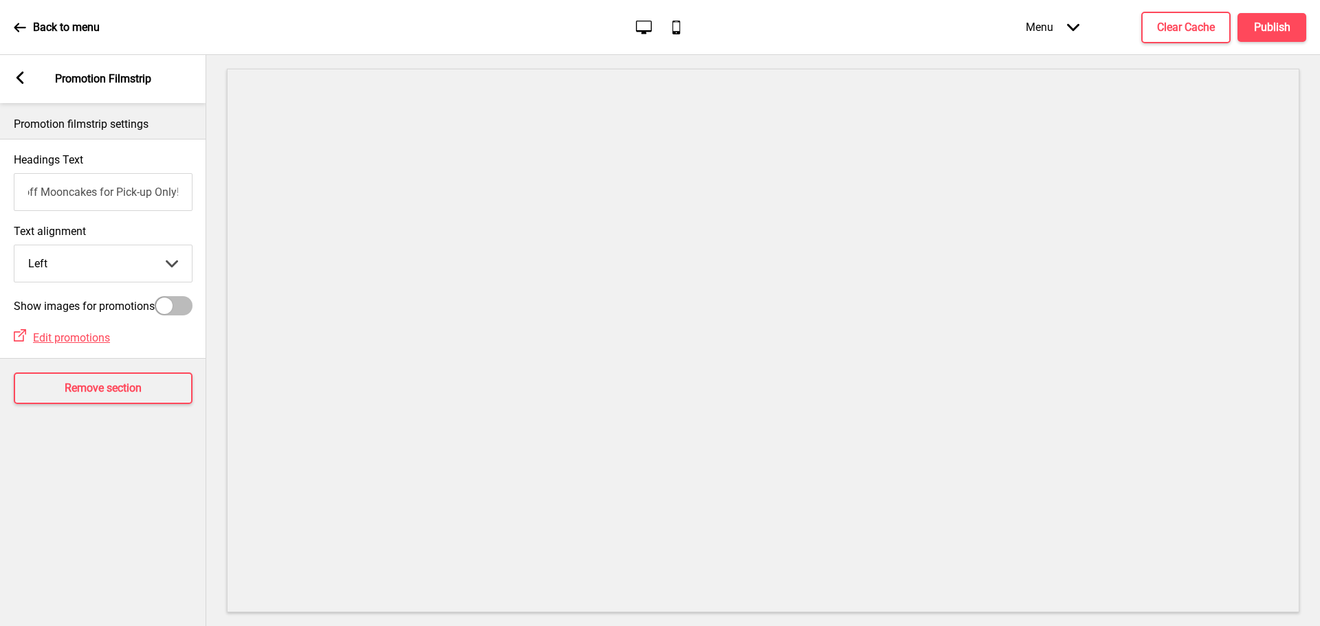
scroll to position [0, 1]
drag, startPoint x: 56, startPoint y: 192, endPoint x: 211, endPoint y: 186, distance: 154.8
click at [211, 186] on div "Section General Settings Header Marketing Popup Slideshow banner Show Drag Prod…" at bounding box center [660, 340] width 1320 height 571
click at [144, 399] on button "Remove section" at bounding box center [102, 389] width 179 height 32
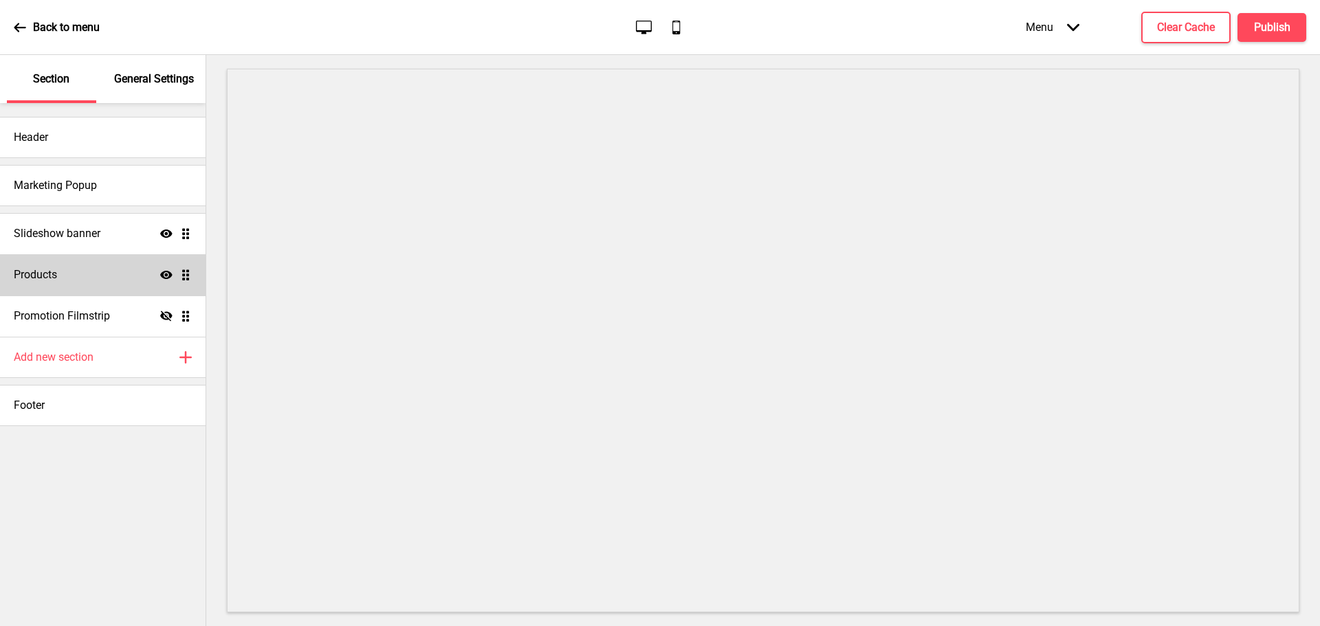
click at [117, 266] on div "Products Show Drag" at bounding box center [103, 274] width 206 height 41
select select "side"
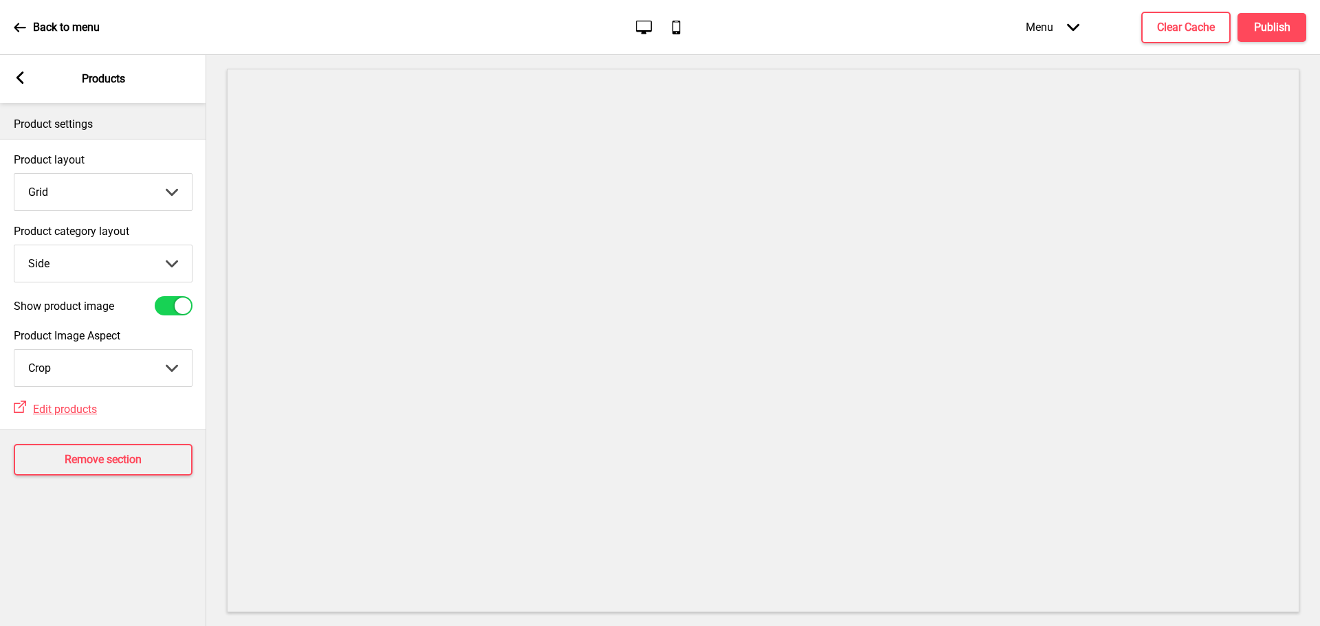
click at [19, 67] on div "Arrow left Products" at bounding box center [103, 79] width 206 height 48
click at [23, 72] on icon at bounding box center [20, 77] width 8 height 12
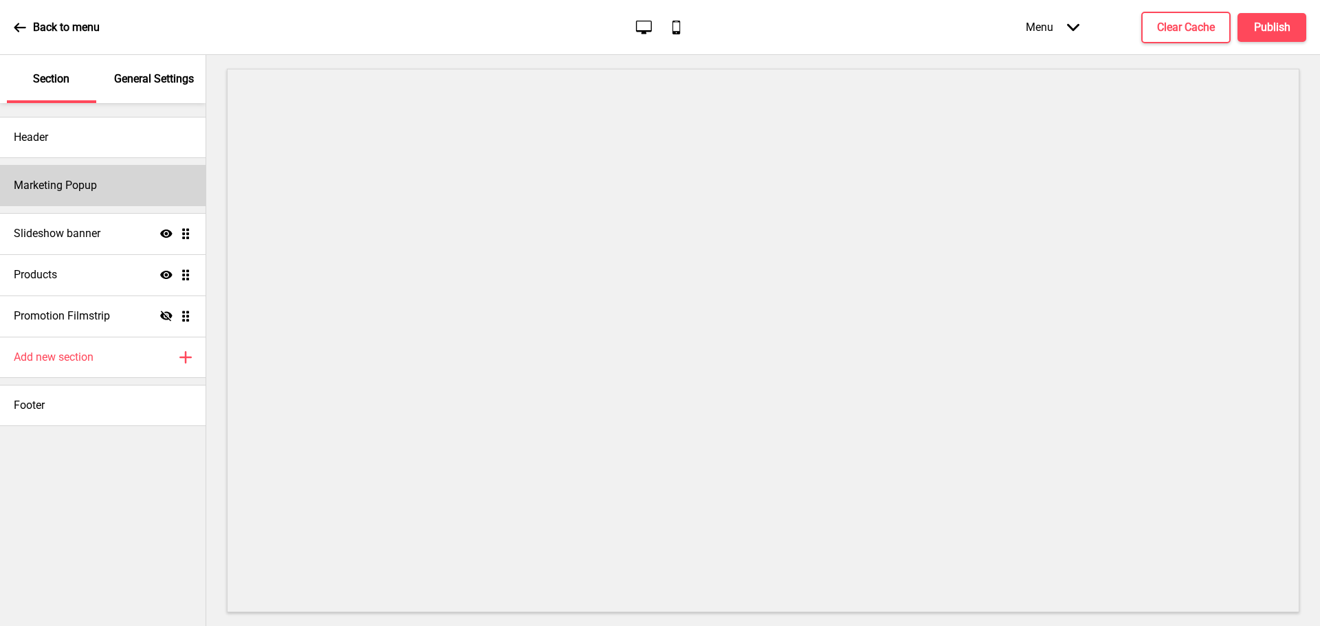
click at [74, 174] on div "Marketing Popup" at bounding box center [103, 185] width 206 height 41
select select "timeDelay"
select select "daily"
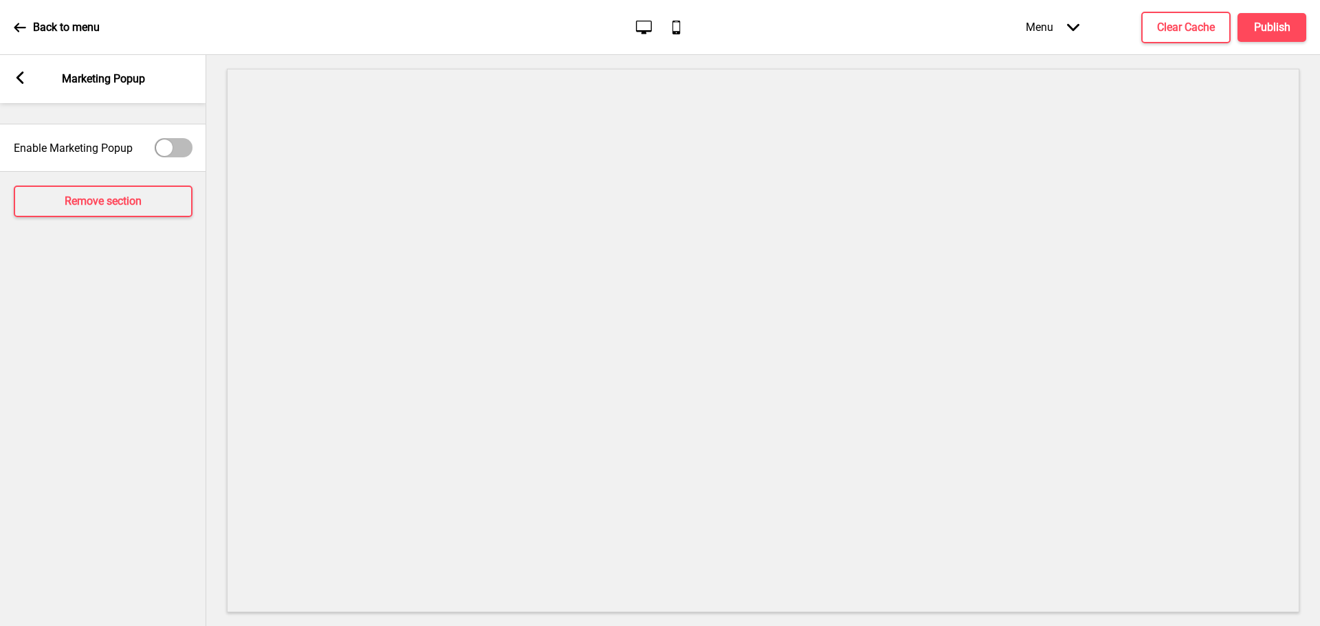
click at [24, 91] on div "Arrow left Marketing Popup" at bounding box center [103, 79] width 206 height 48
click at [20, 80] on icon at bounding box center [20, 77] width 8 height 12
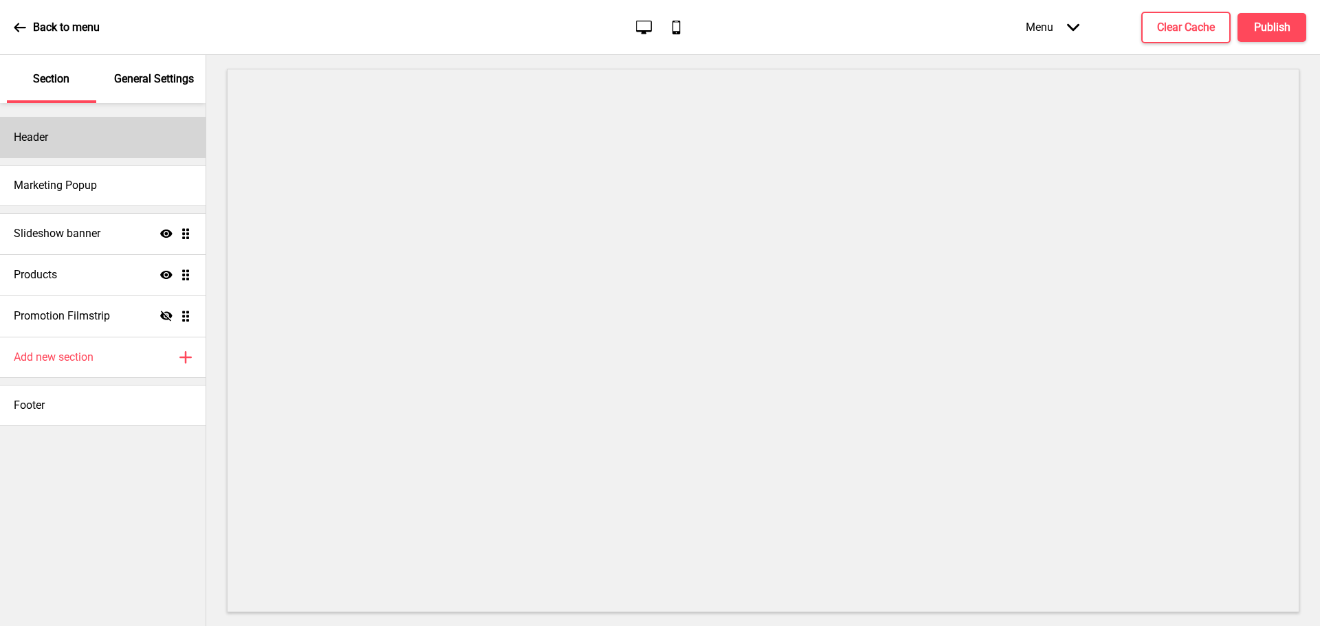
click at [114, 137] on div "Header" at bounding box center [103, 137] width 206 height 41
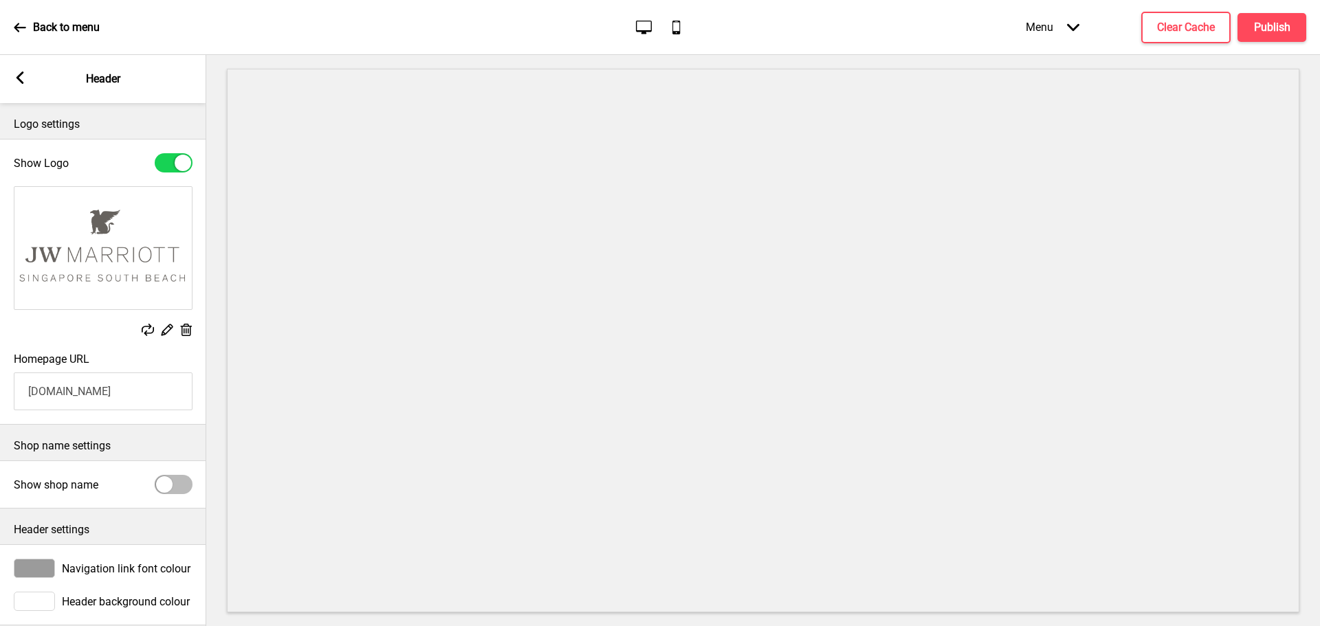
scroll to position [25, 0]
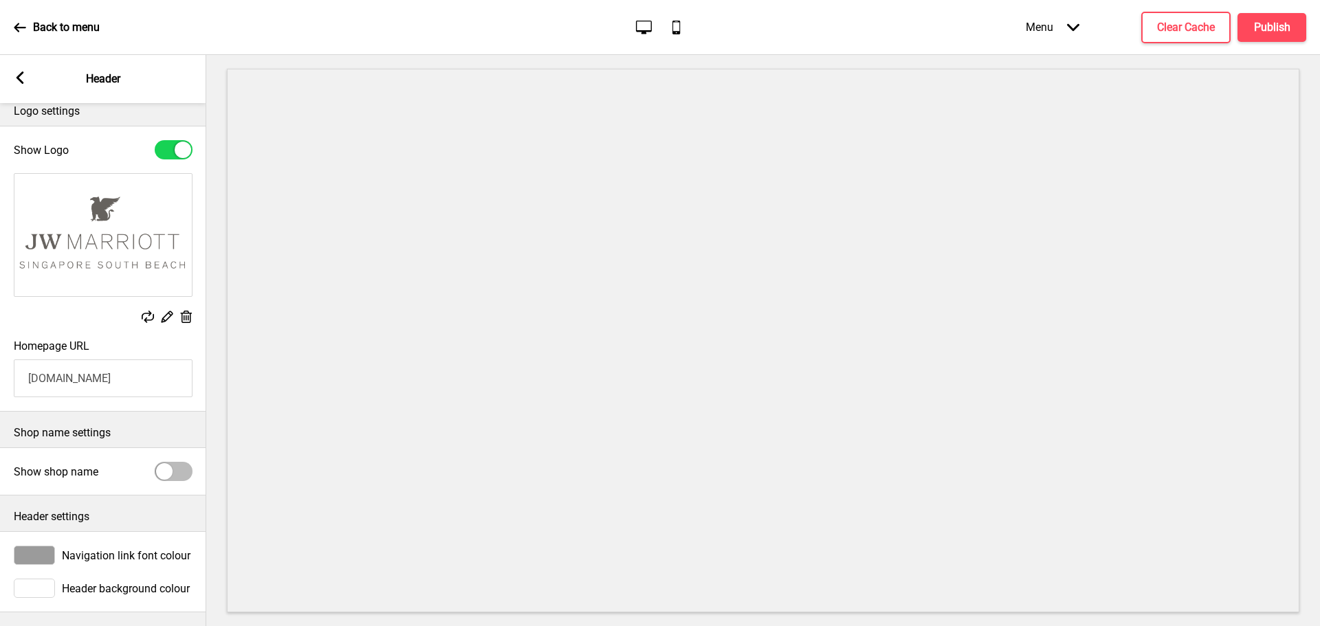
click at [16, 83] on rect at bounding box center [20, 77] width 12 height 12
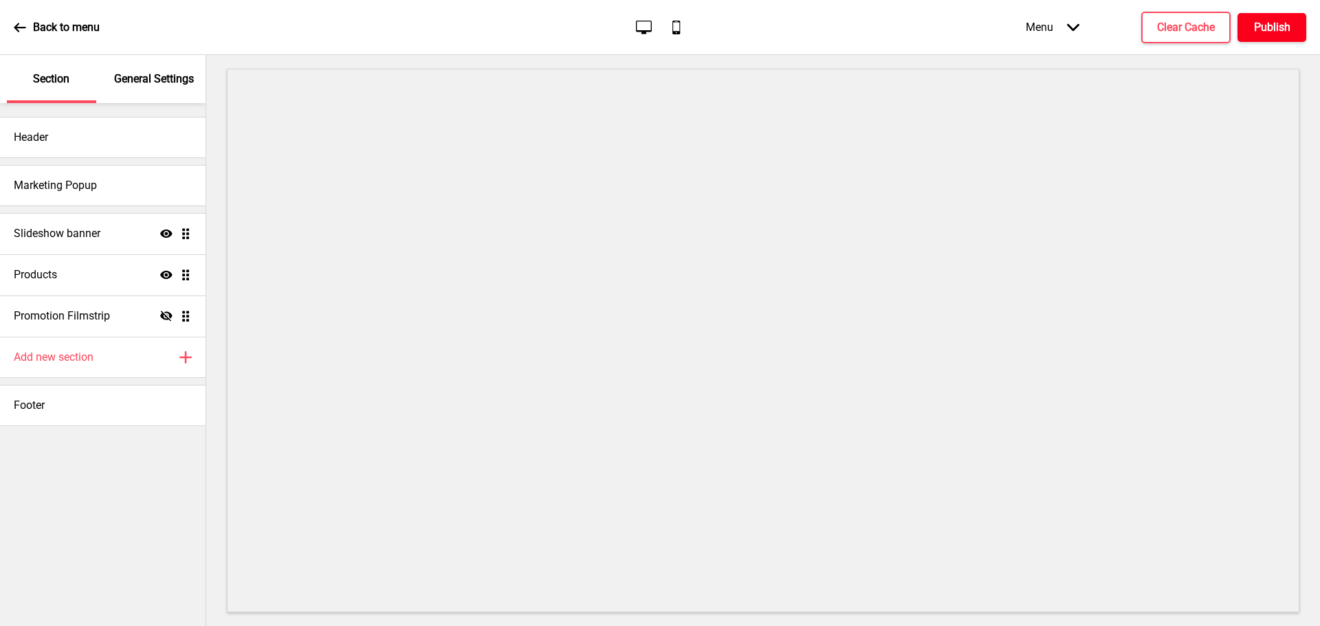
click at [879, 30] on button "Publish" at bounding box center [1271, 27] width 69 height 29
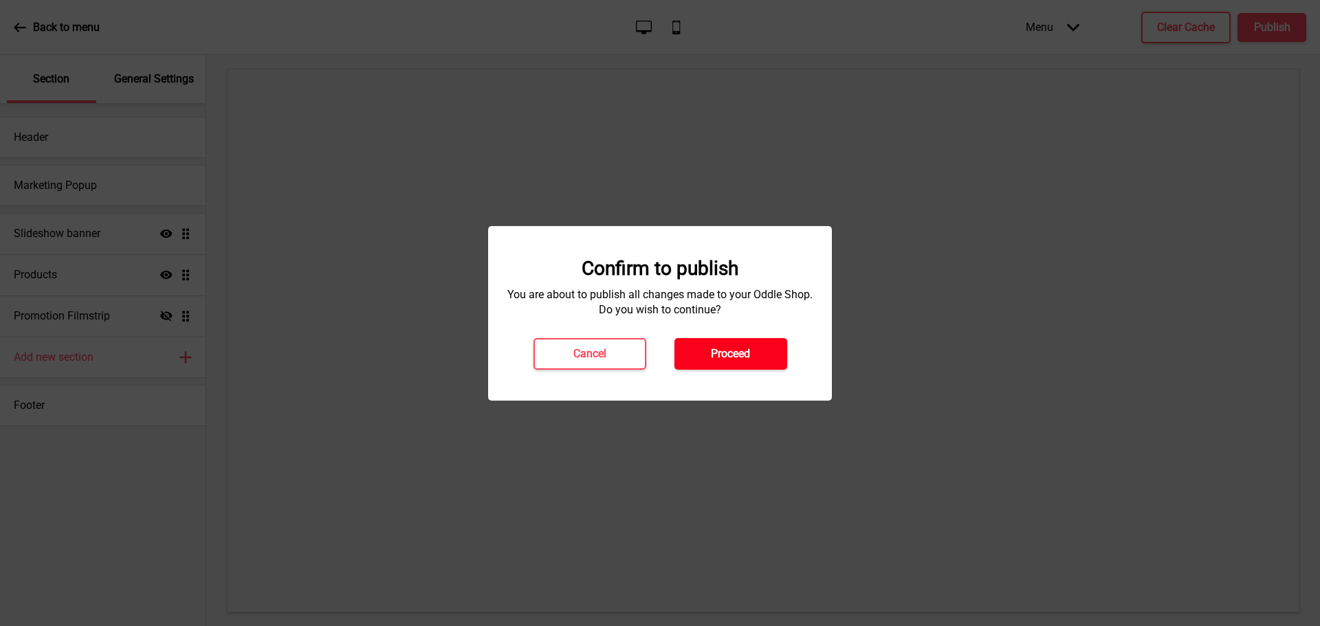
click at [755, 338] on button "Proceed" at bounding box center [730, 354] width 113 height 32
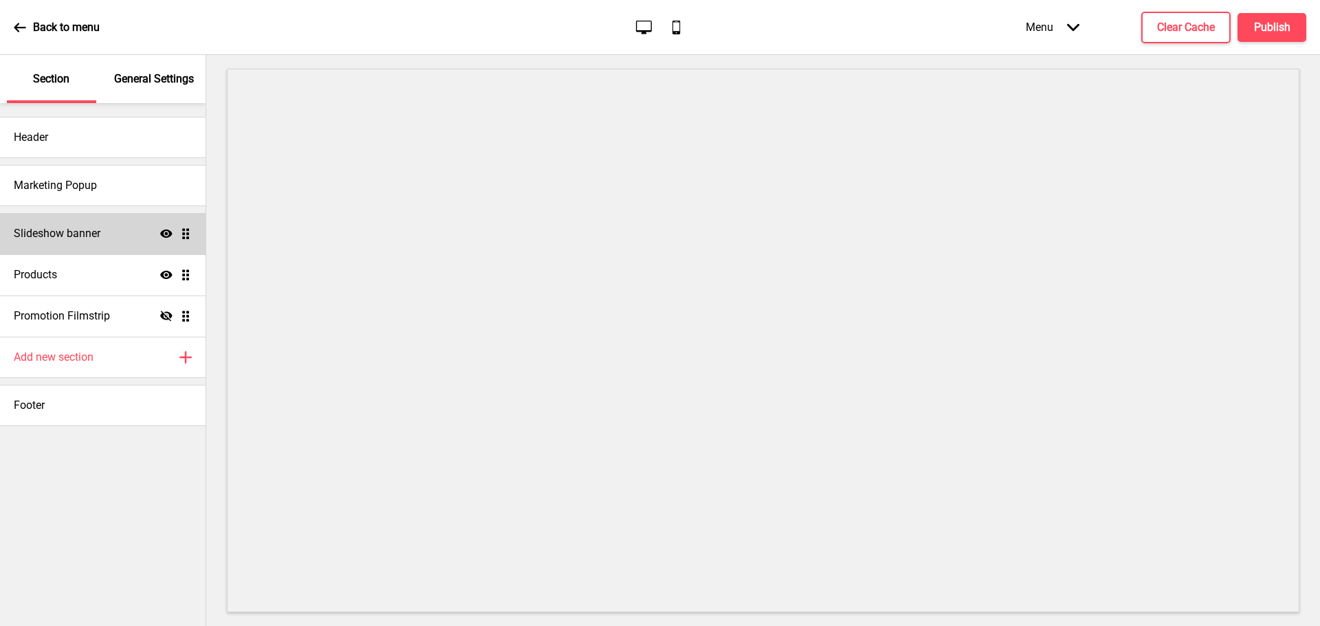
click at [136, 247] on div "Slideshow banner Show Drag" at bounding box center [103, 233] width 206 height 41
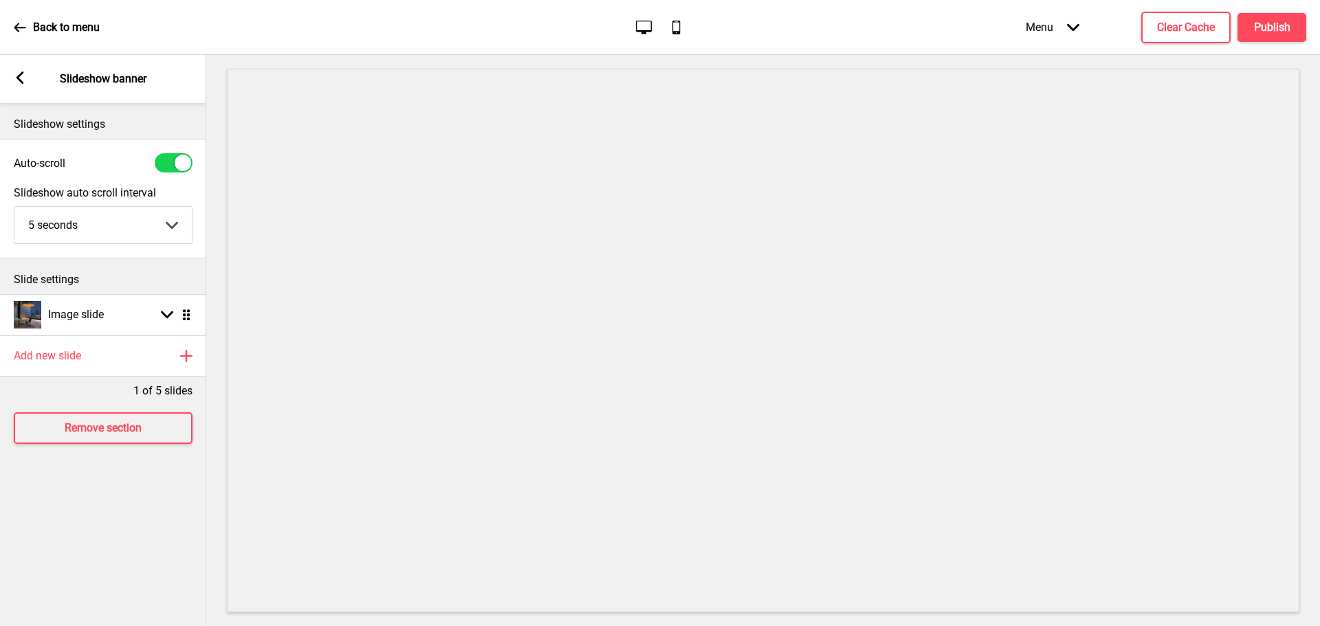
click at [179, 161] on div at bounding box center [183, 163] width 16 height 16
checkbox input "false"
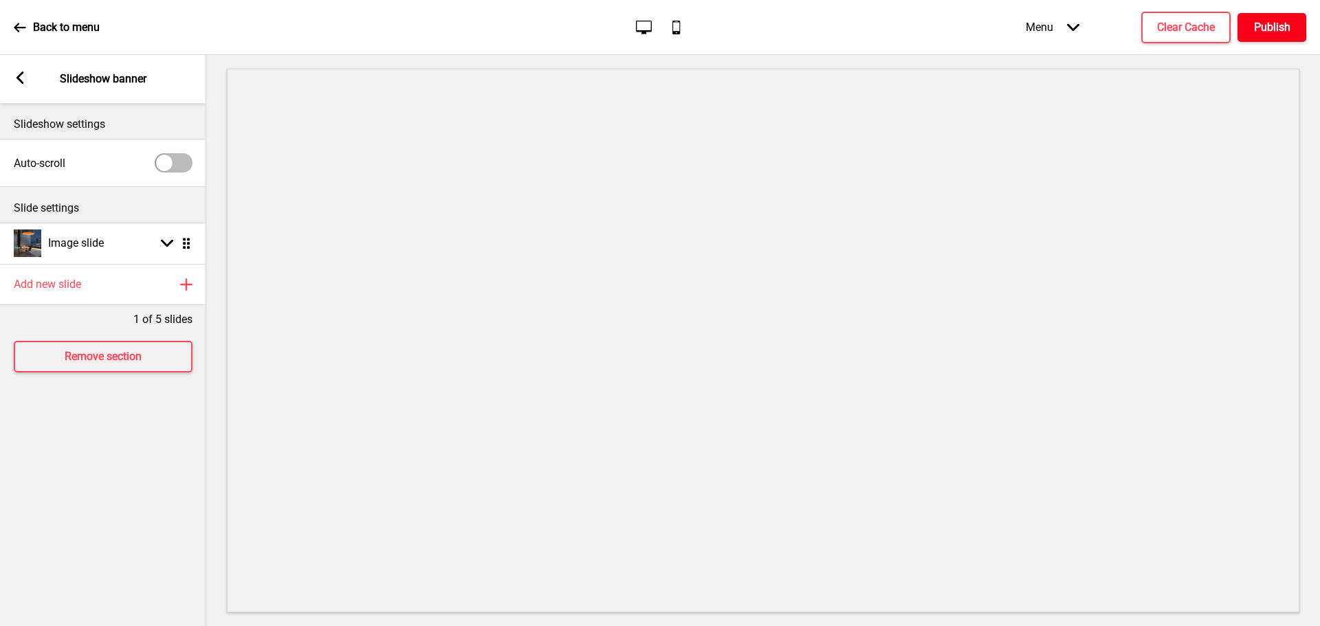
click at [879, 31] on h4 "Publish" at bounding box center [1272, 27] width 36 height 15
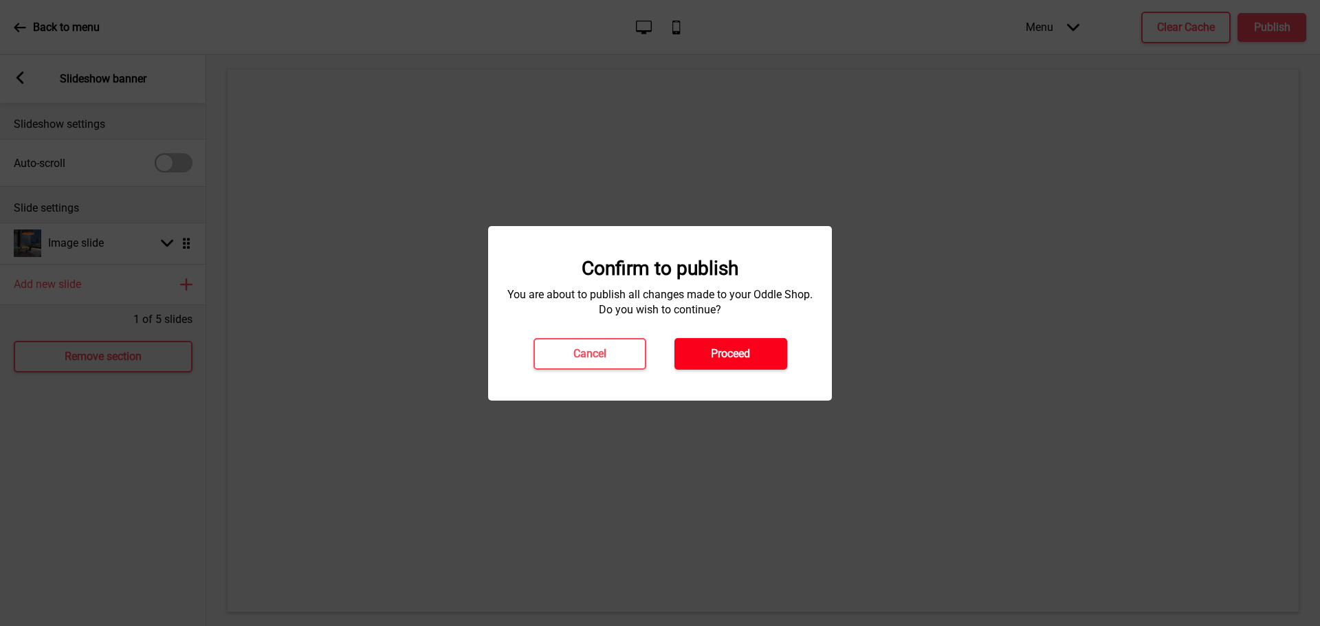
click at [745, 351] on h4 "Proceed" at bounding box center [730, 353] width 39 height 15
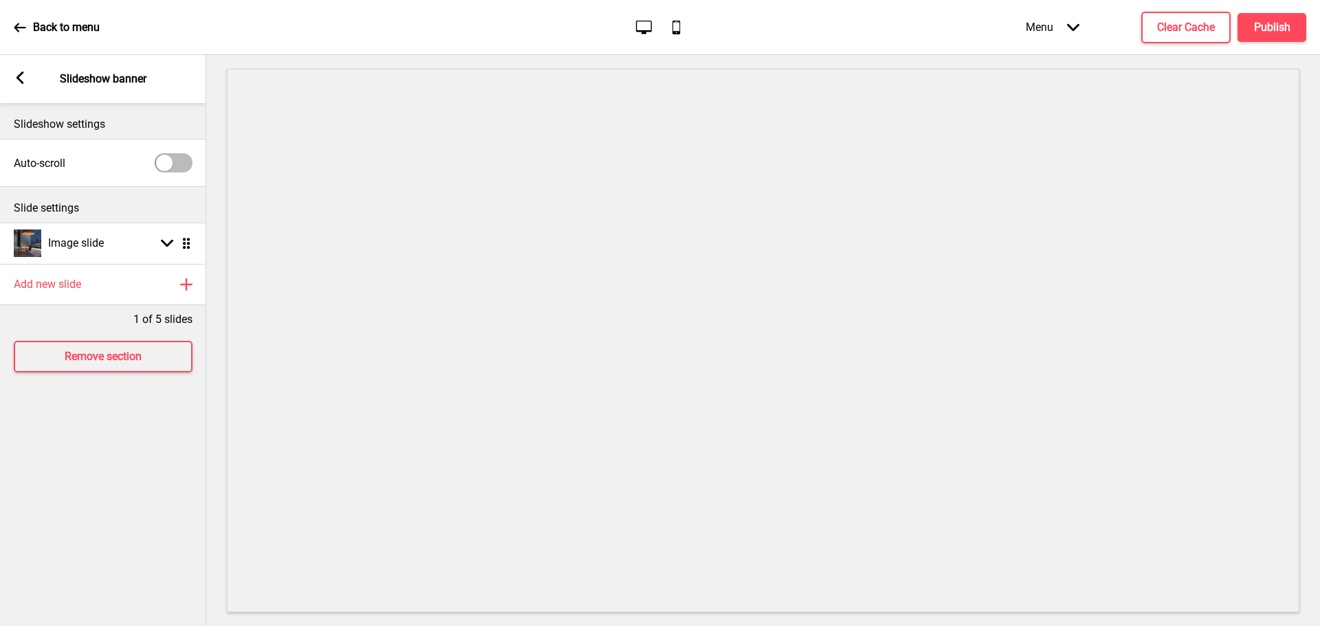
click at [30, 88] on div "Arrow left Slideshow banner" at bounding box center [103, 79] width 206 height 48
click at [25, 20] on div "Back to menu" at bounding box center [57, 27] width 86 height 37
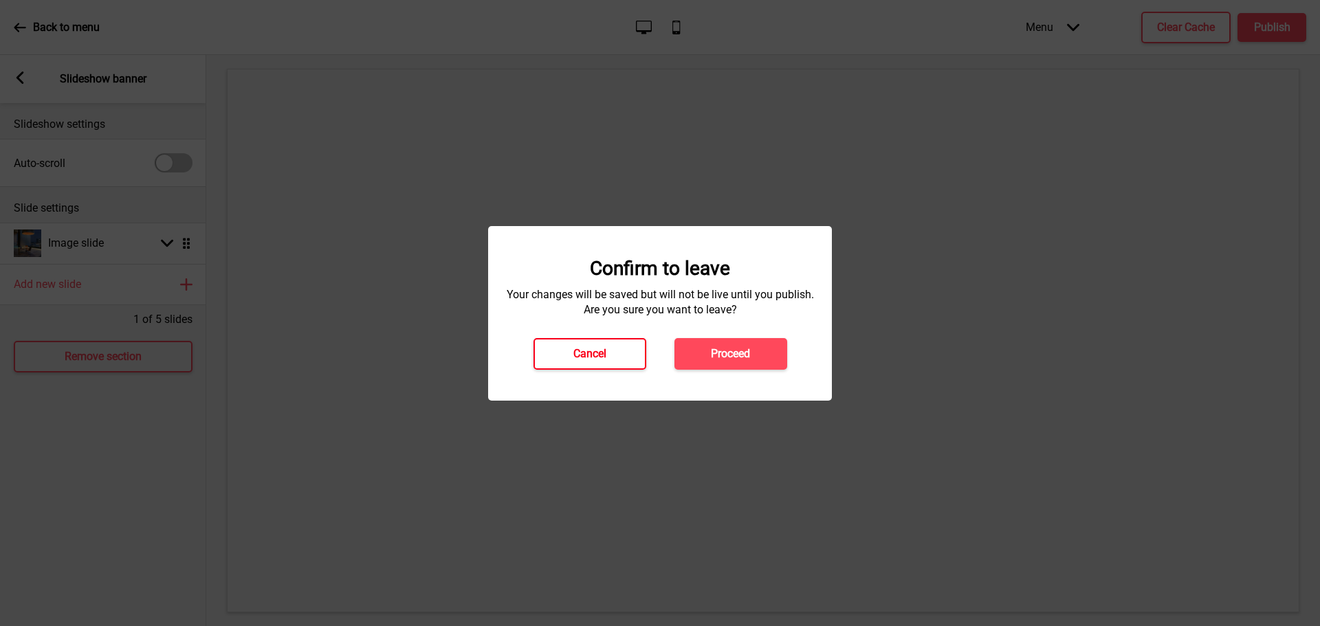
click at [629, 359] on button "Cancel" at bounding box center [589, 354] width 113 height 32
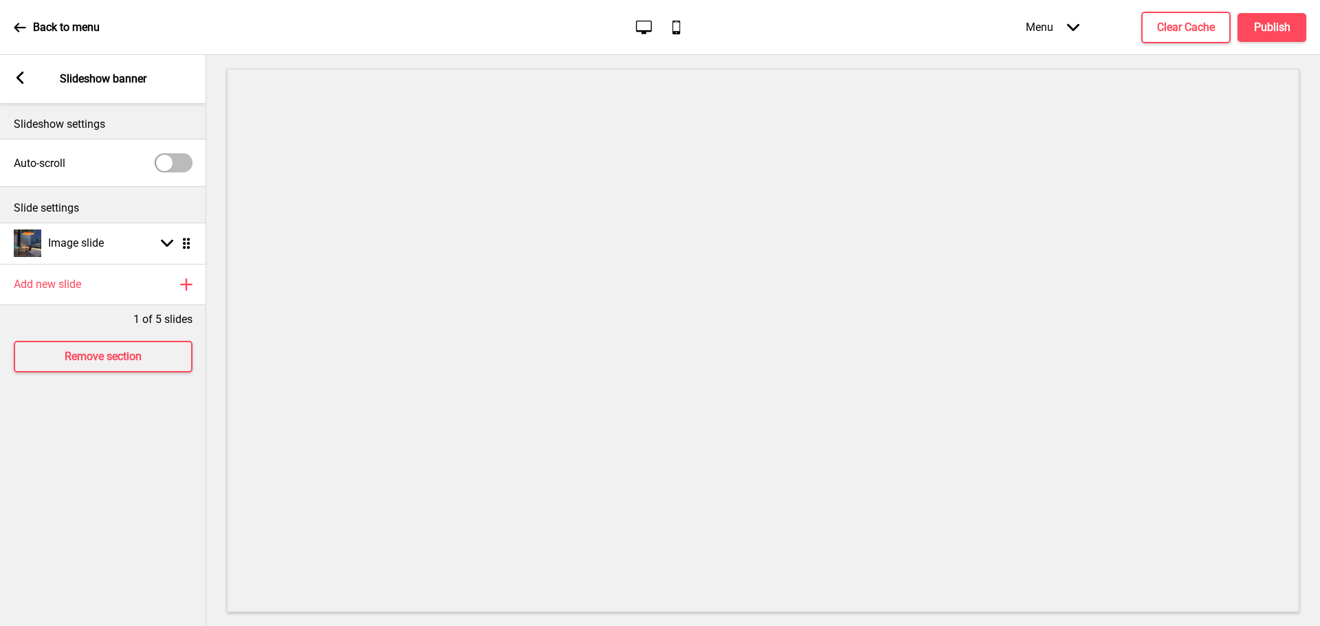
click at [27, 86] on div "Arrow left Slideshow banner" at bounding box center [103, 79] width 206 height 48
click at [27, 82] on div "Arrow left Slideshow banner" at bounding box center [103, 79] width 206 height 48
click at [14, 74] on rect at bounding box center [20, 77] width 12 height 12
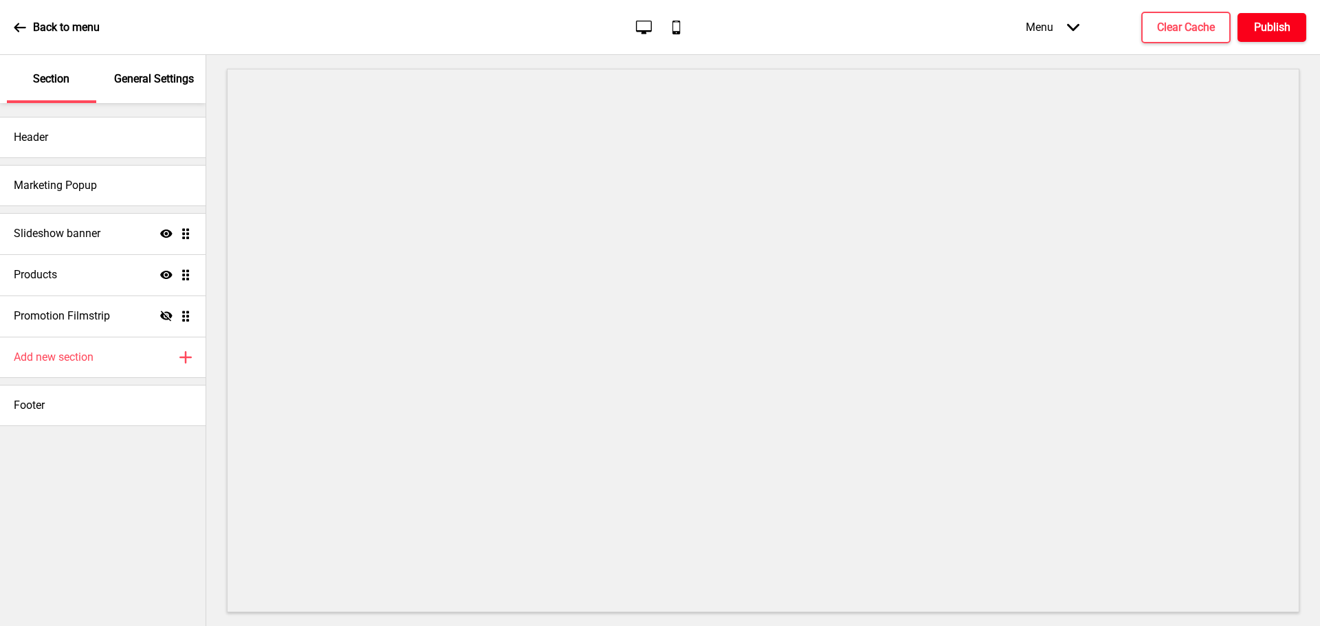
click at [879, 29] on h4 "Publish" at bounding box center [1272, 27] width 36 height 15
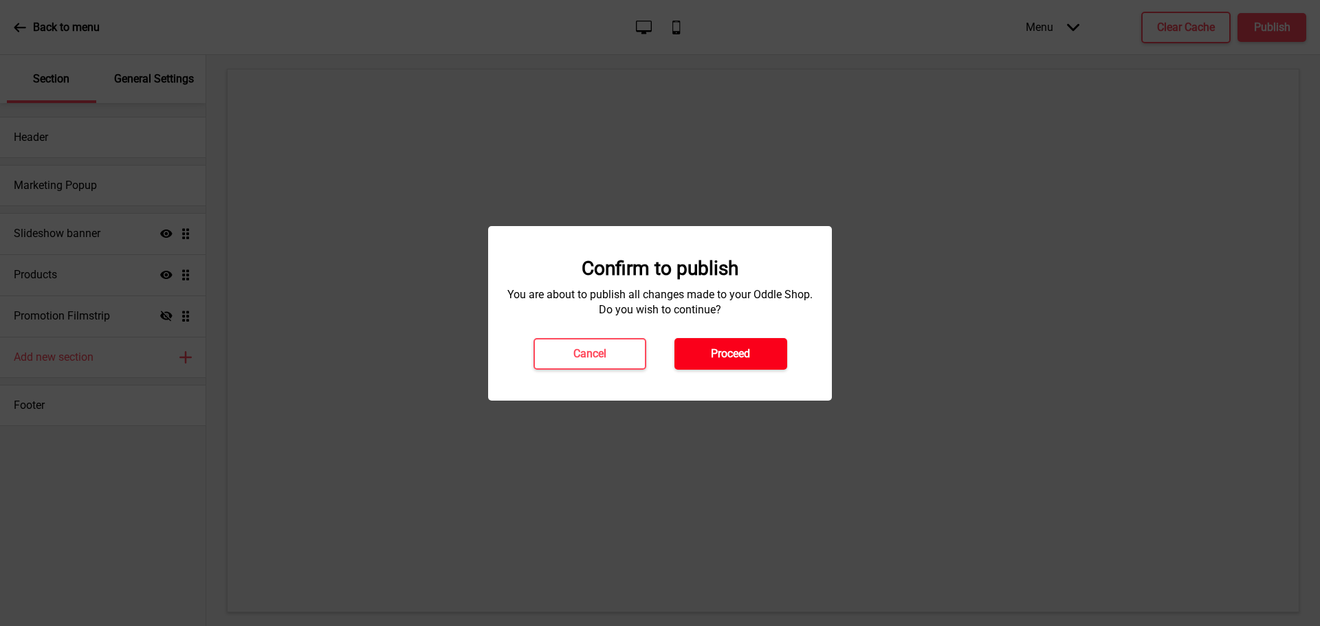
click at [751, 351] on button "Proceed" at bounding box center [730, 354] width 113 height 32
